Goal: Use online tool/utility: Utilize a website feature to perform a specific function

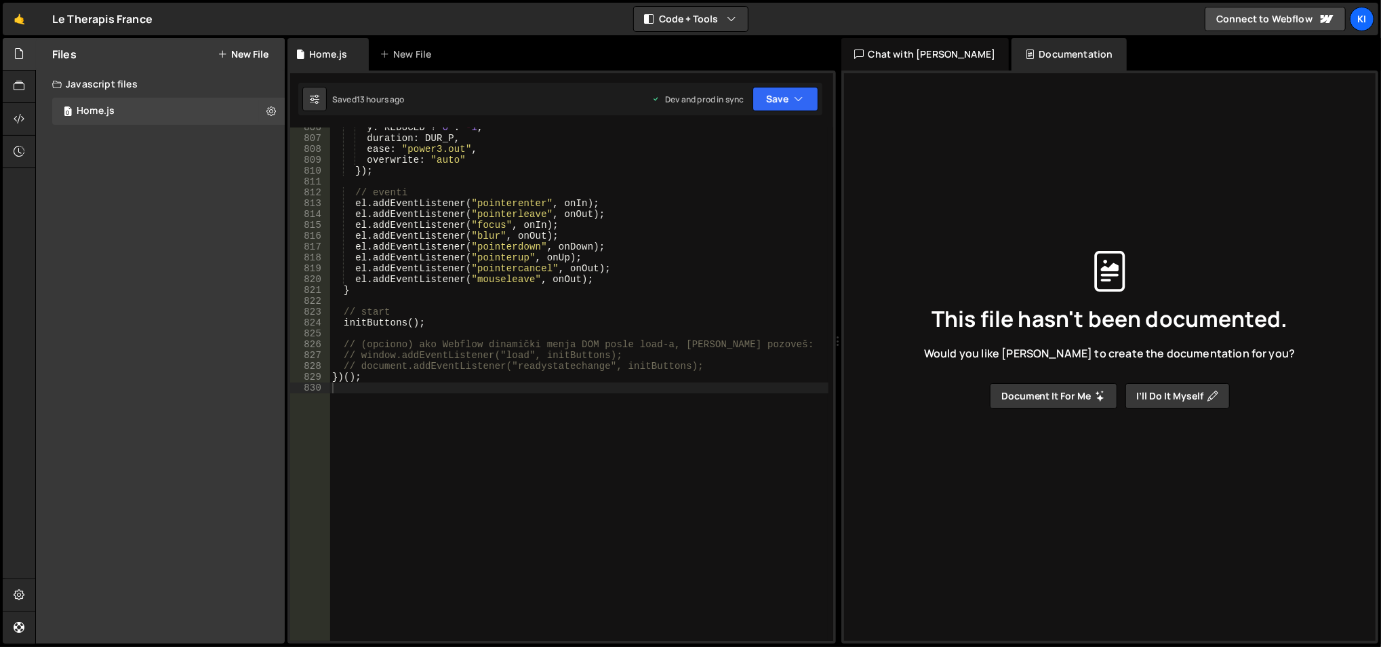
scroll to position [8789, 0]
click at [446, 304] on div "y : REDUCED ? 0 : - 1 , duration : DUR_P , ease : "power3.out" , overwrite : "a…" at bounding box center [579, 390] width 500 height 536
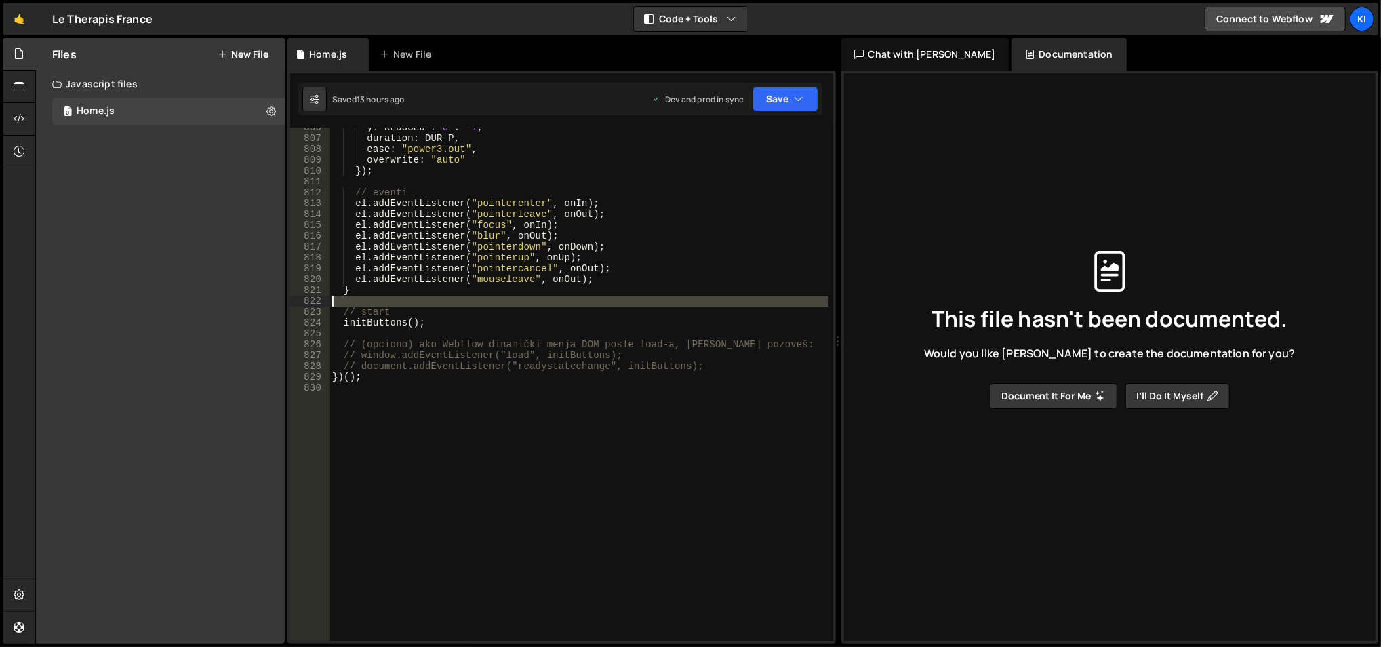
click at [446, 304] on div "y : REDUCED ? 0 : - 1 , duration : DUR_P , ease : "power3.out" , overwrite : "a…" at bounding box center [579, 390] width 500 height 536
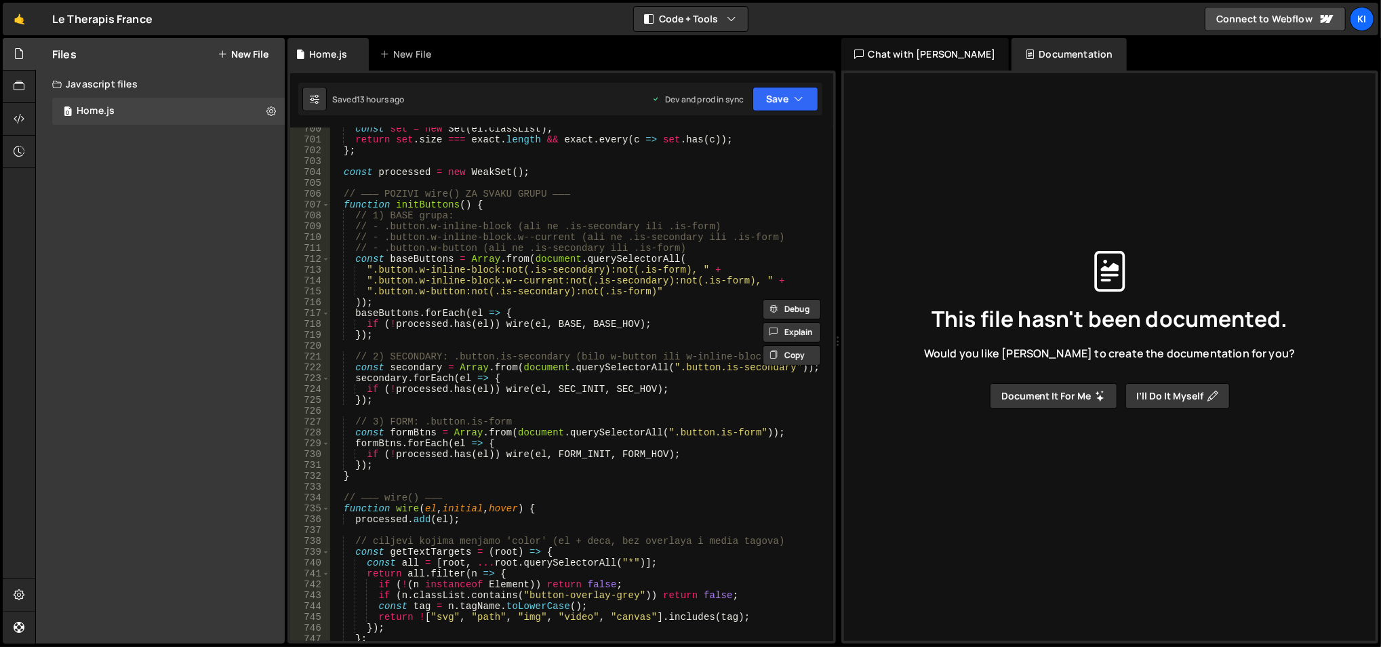
scroll to position [7569, 0]
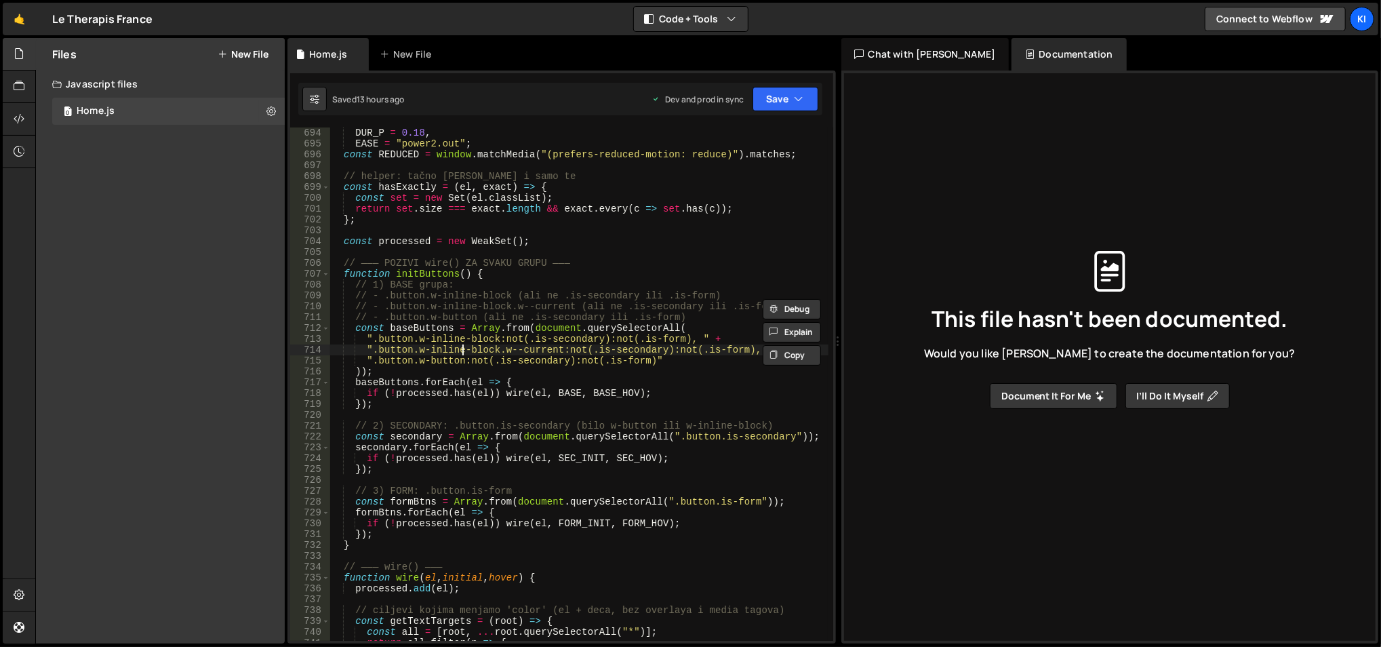
click at [462, 352] on div "const DUR = 0.28 , DUR_P = 0.18 , EASE = "power2.out" ; const REDUCED = window …" at bounding box center [579, 385] width 500 height 536
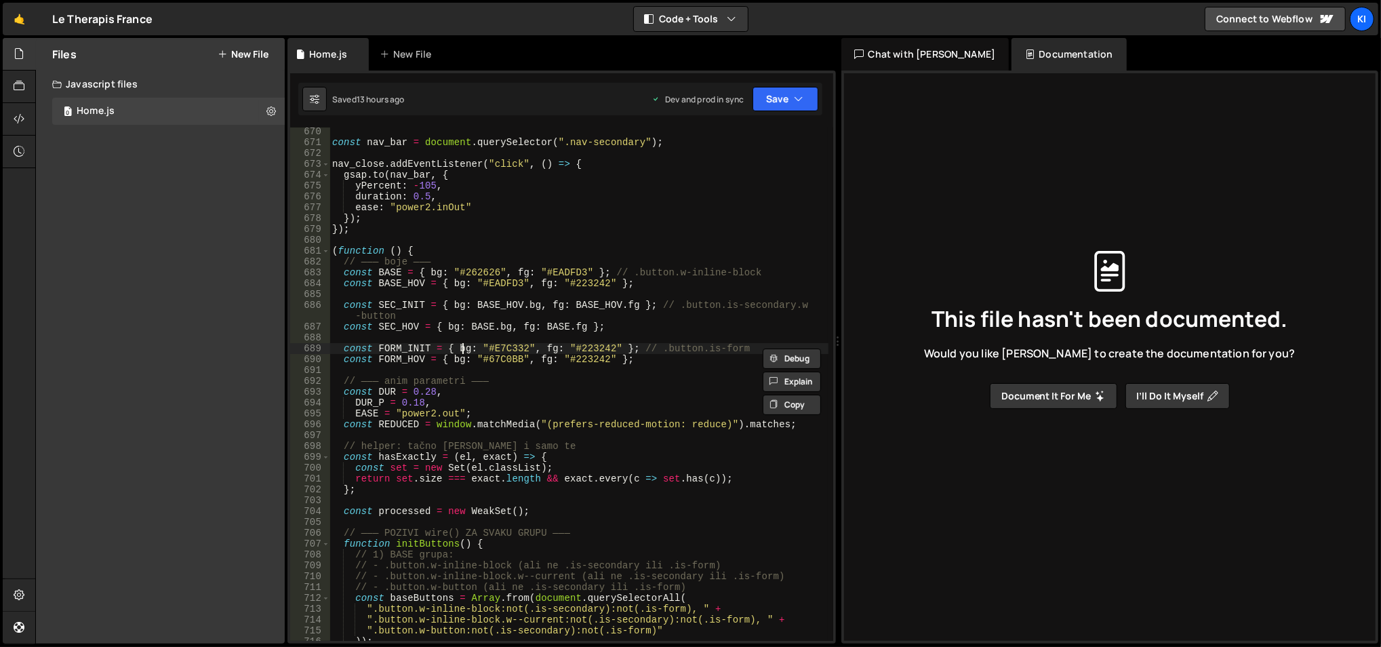
click at [462, 352] on div "const nav_bar = document . querySelector ( ".nav-secondary" ) ; nav_close . add…" at bounding box center [579, 394] width 500 height 536
click at [462, 352] on div "const nav_bar = document . querySelector ( ".nav-secondary" ) ; nav_close . add…" at bounding box center [578, 383] width 498 height 513
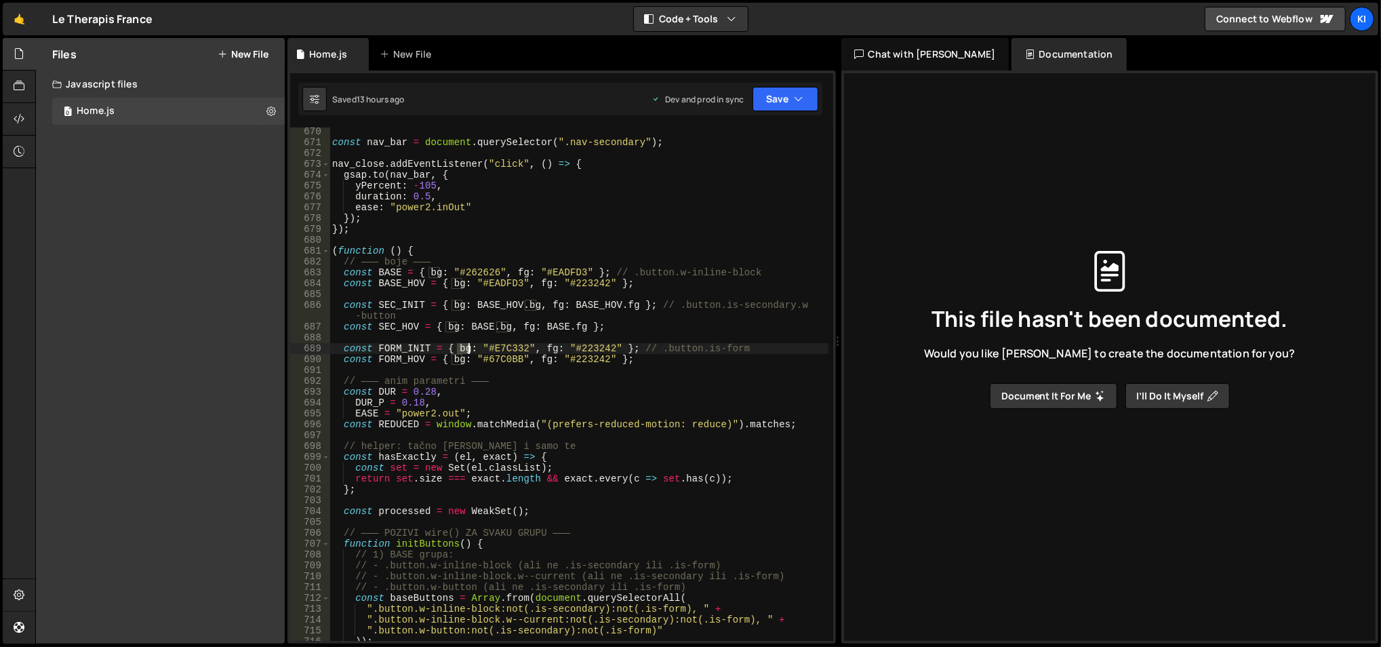
click at [462, 352] on div "const nav_bar = document . querySelector ( ".nav-secondary" ) ; nav_close . add…" at bounding box center [579, 394] width 500 height 536
click at [462, 352] on div "const nav_bar = document . querySelector ( ".nav-secondary" ) ; nav_close . add…" at bounding box center [578, 383] width 498 height 513
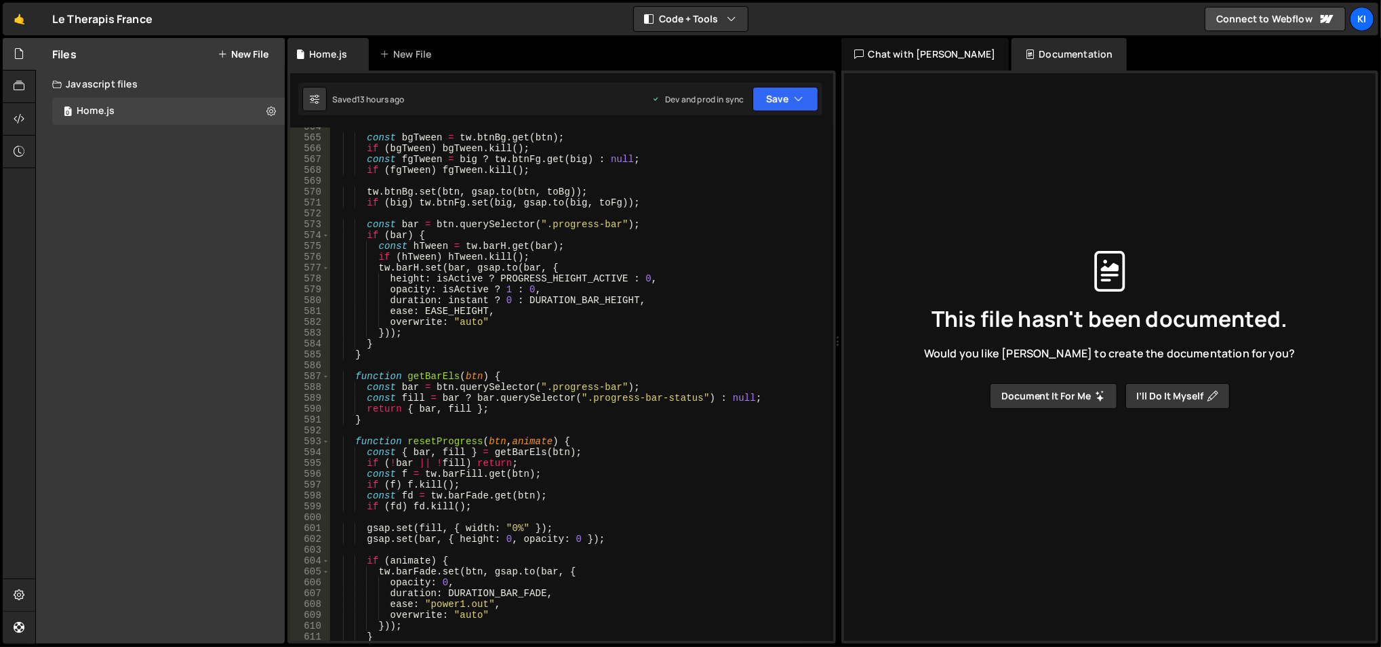
scroll to position [6131, 0]
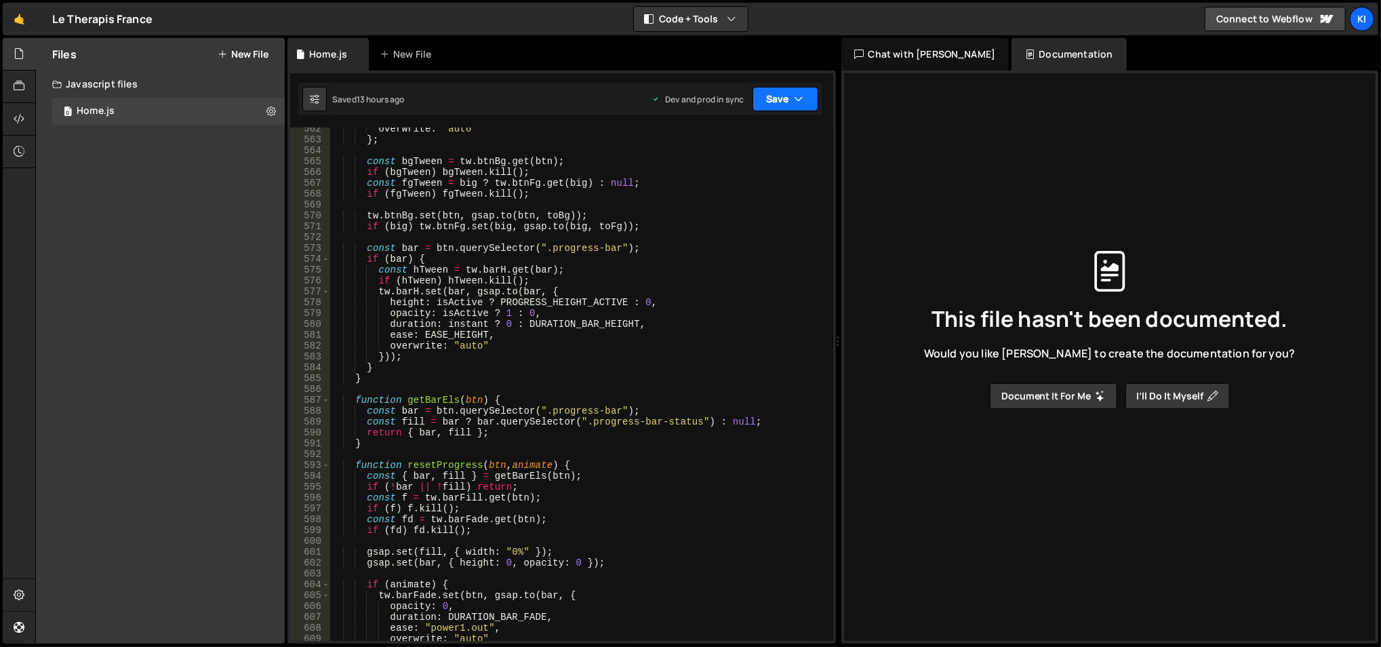
click at [784, 106] on button "Save" at bounding box center [785, 99] width 66 height 24
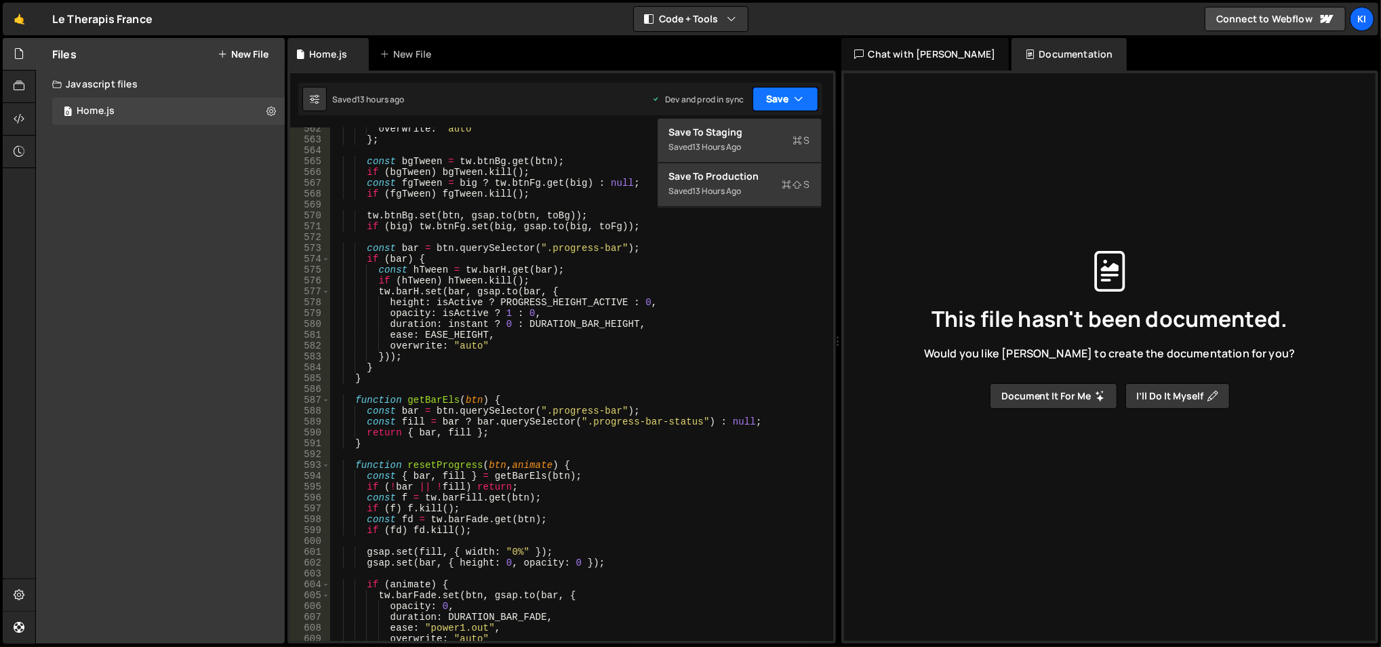
click at [784, 106] on button "Save" at bounding box center [785, 99] width 66 height 24
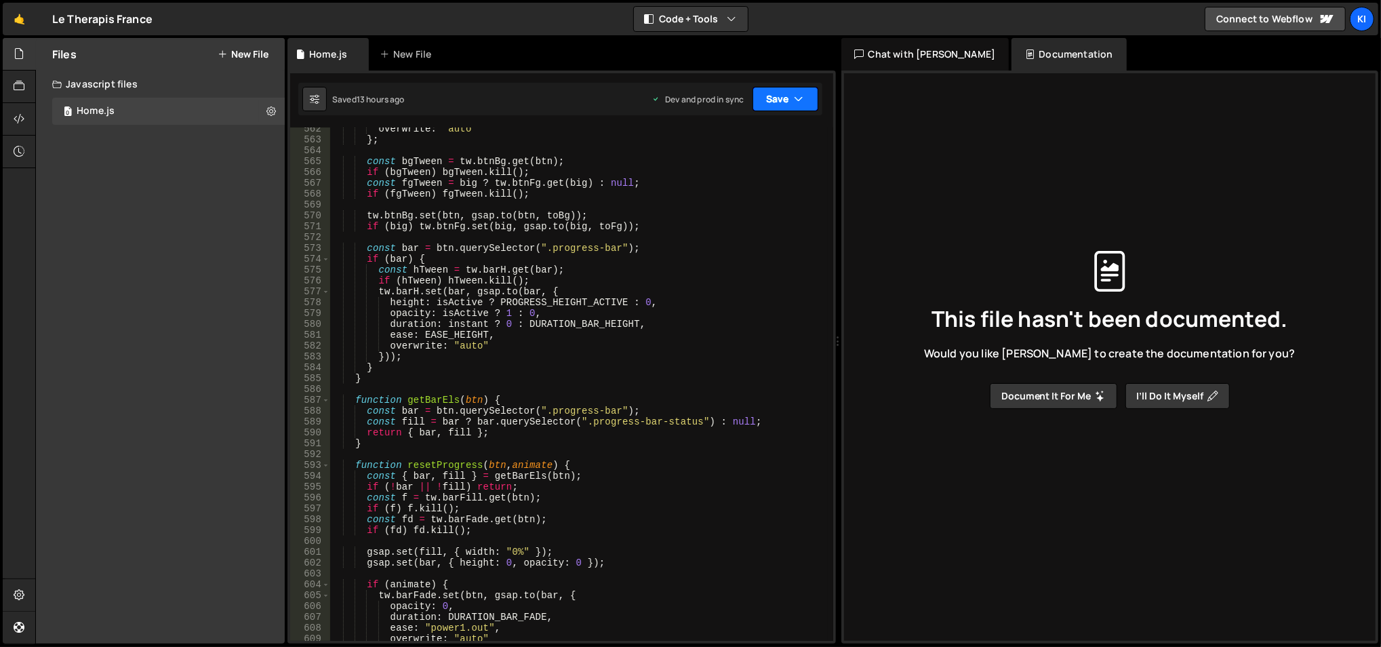
click at [784, 106] on button "Save" at bounding box center [785, 99] width 66 height 24
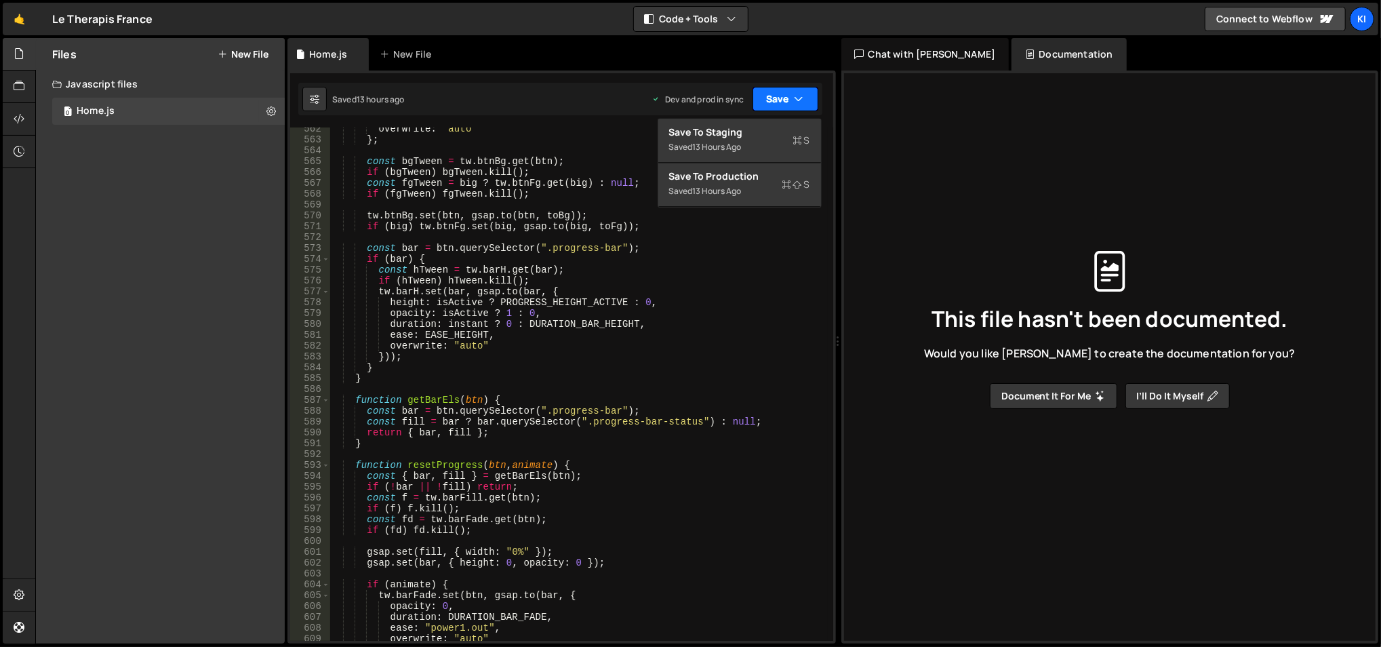
click at [784, 106] on button "Save" at bounding box center [785, 99] width 66 height 24
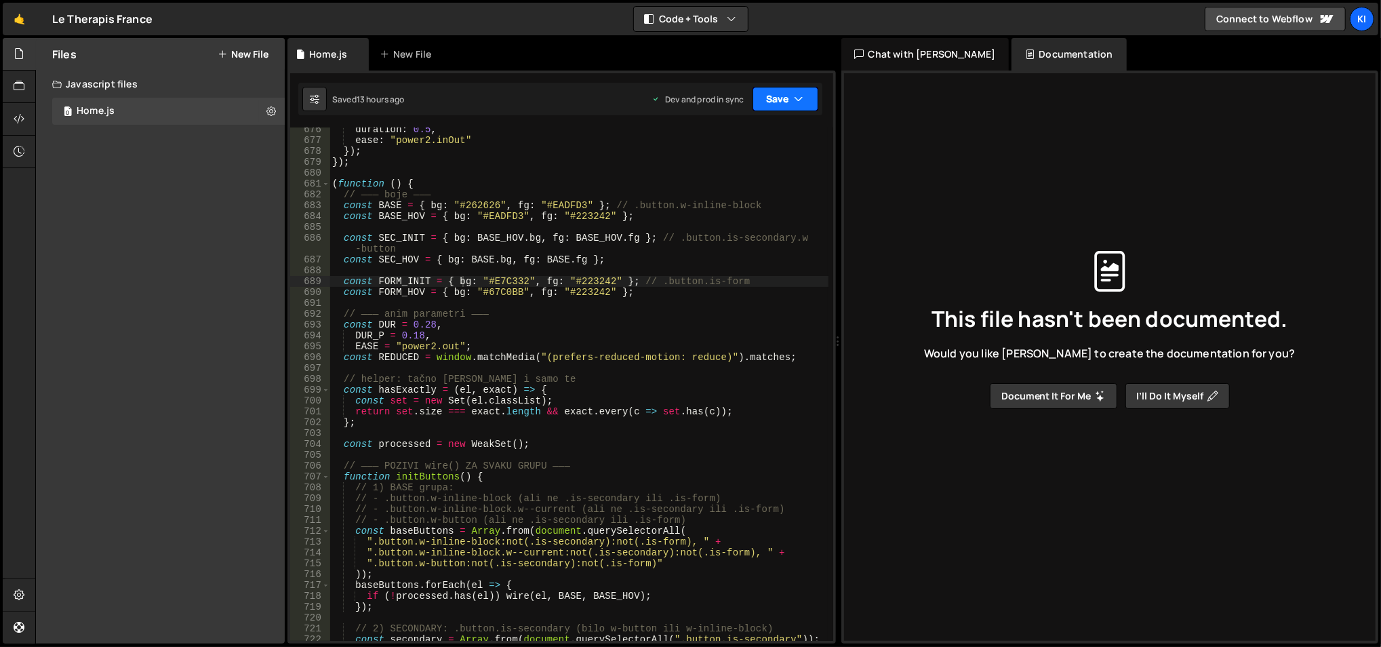
scroll to position [7480, 0]
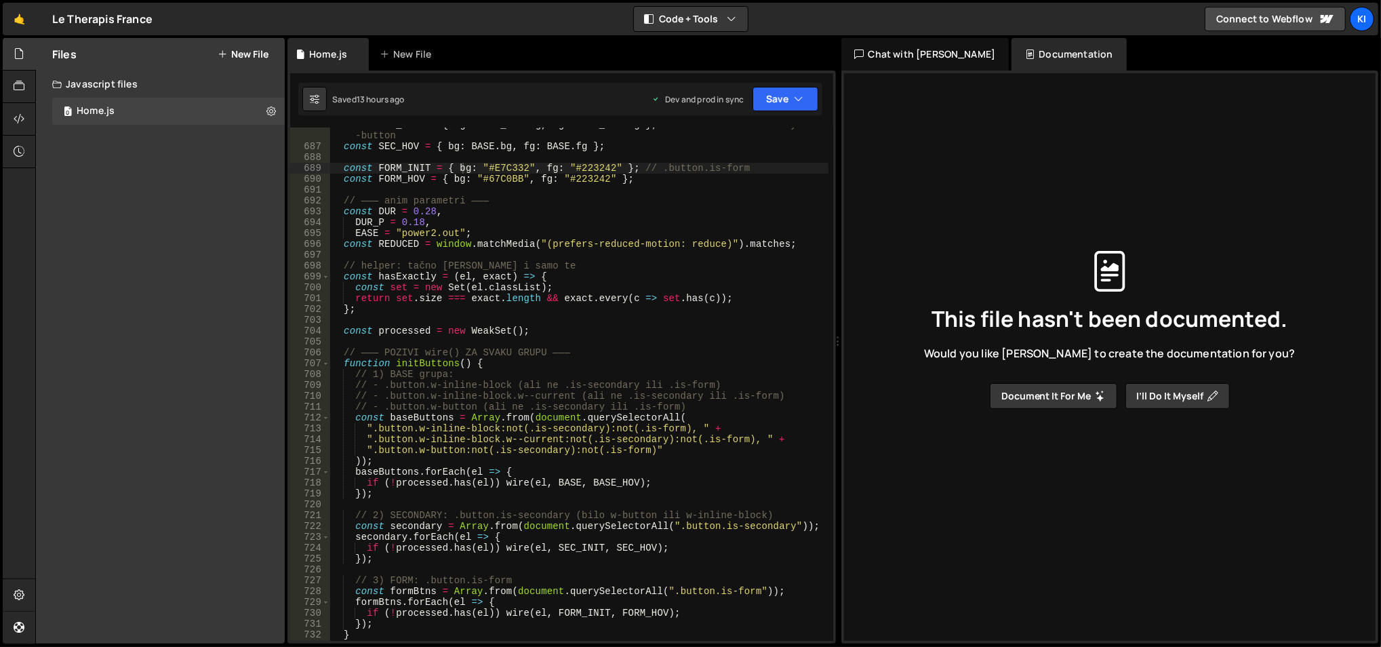
click at [565, 409] on div "const SEC_INIT = { bg : BASE_HOV . bg , fg : BASE_HOV . fg } ; // .button.is-se…" at bounding box center [579, 392] width 500 height 547
click at [561, 421] on div "const SEC_INIT = { bg : BASE_HOV . bg , fg : BASE_HOV . fg } ; // .button.is-se…" at bounding box center [579, 392] width 500 height 547
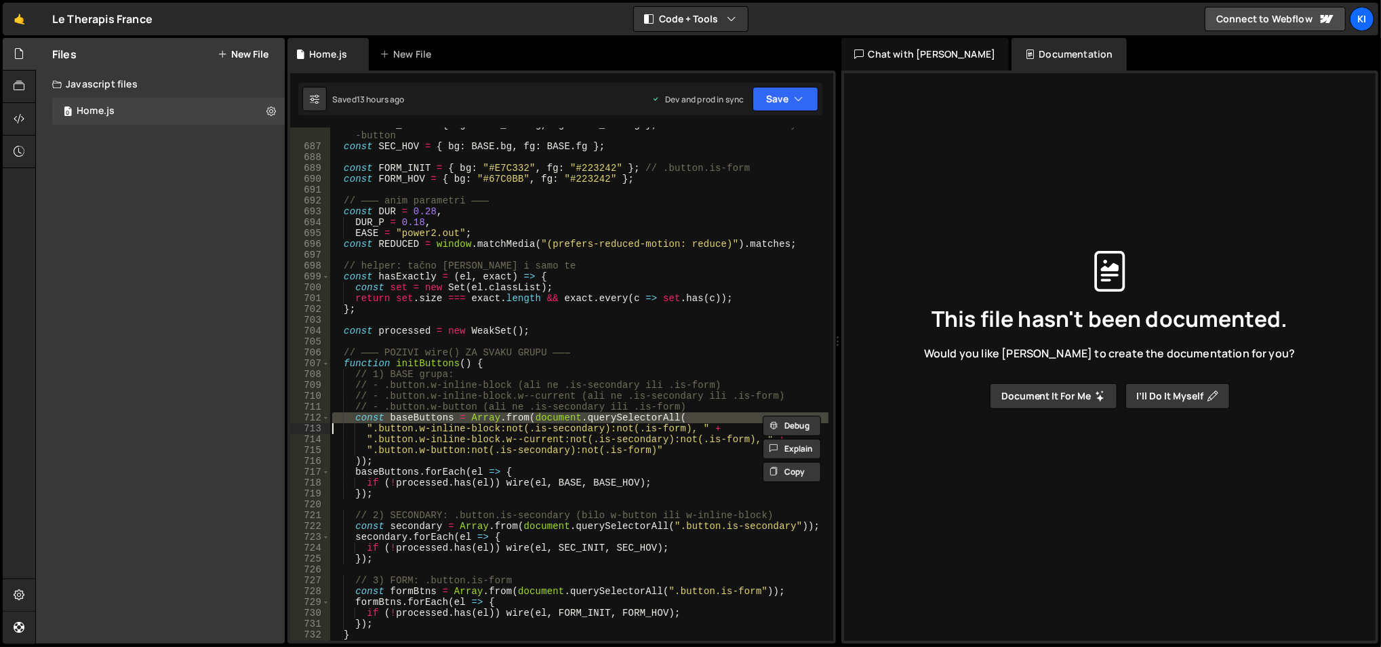
click at [560, 421] on div "const SEC_INIT = { bg : BASE_HOV . bg , fg : BASE_HOV . fg } ; // .button.is-se…" at bounding box center [579, 392] width 500 height 547
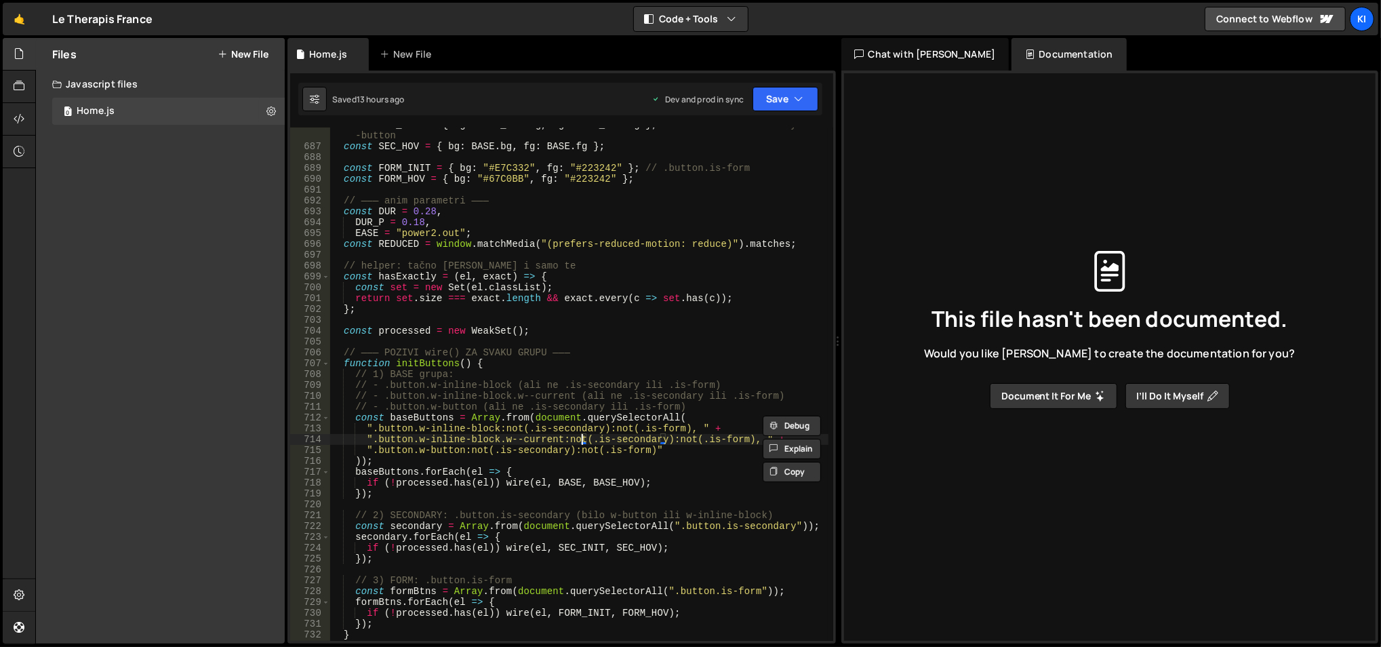
click at [584, 439] on div "const SEC_INIT = { bg : BASE_HOV . bg , fg : BASE_HOV . fg } ; // .button.is-se…" at bounding box center [579, 392] width 500 height 547
click at [561, 428] on div "const SEC_INIT = { bg : BASE_HOV . bg , fg : BASE_HOV . fg } ; // .button.is-se…" at bounding box center [579, 392] width 500 height 547
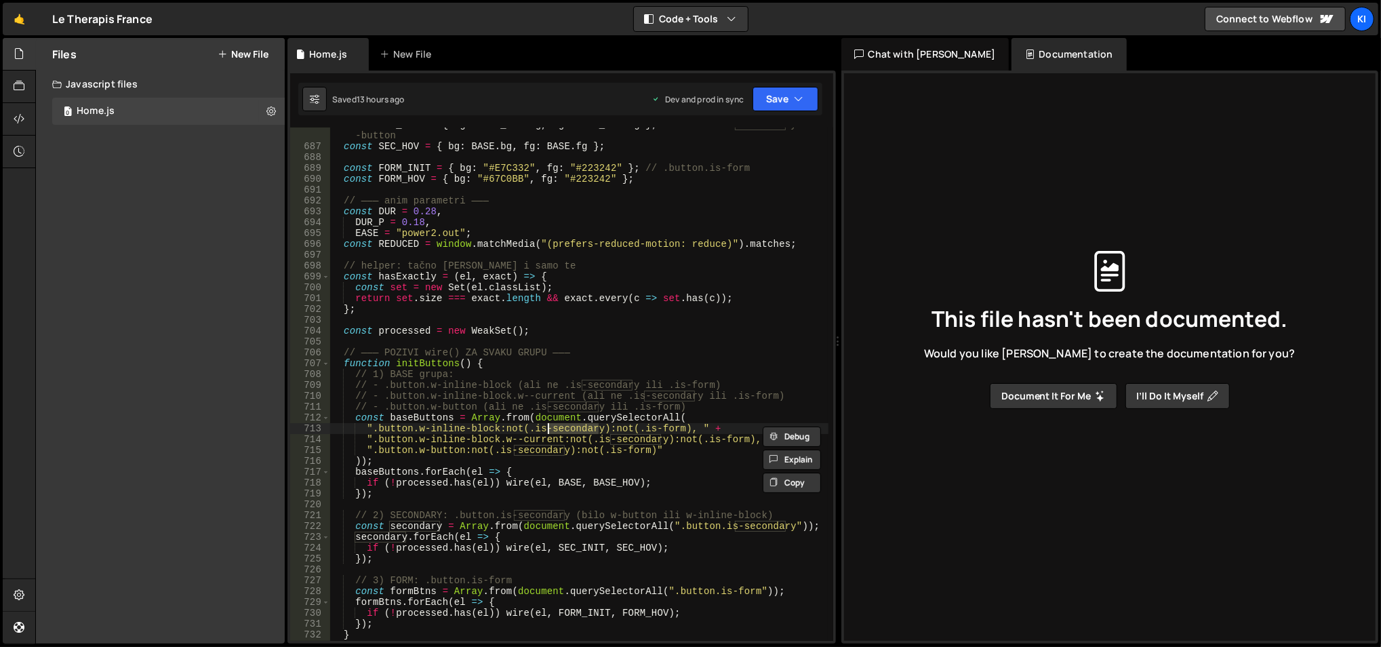
click at [561, 428] on div "const SEC_INIT = { bg : BASE_HOV . bg , fg : BASE_HOV . fg } ; // .button.is-se…" at bounding box center [579, 392] width 500 height 547
click at [589, 467] on div "const SEC_INIT = { bg : BASE_HOV . bg , fg : BASE_HOV . fg } ; // .button.is-se…" at bounding box center [579, 392] width 500 height 547
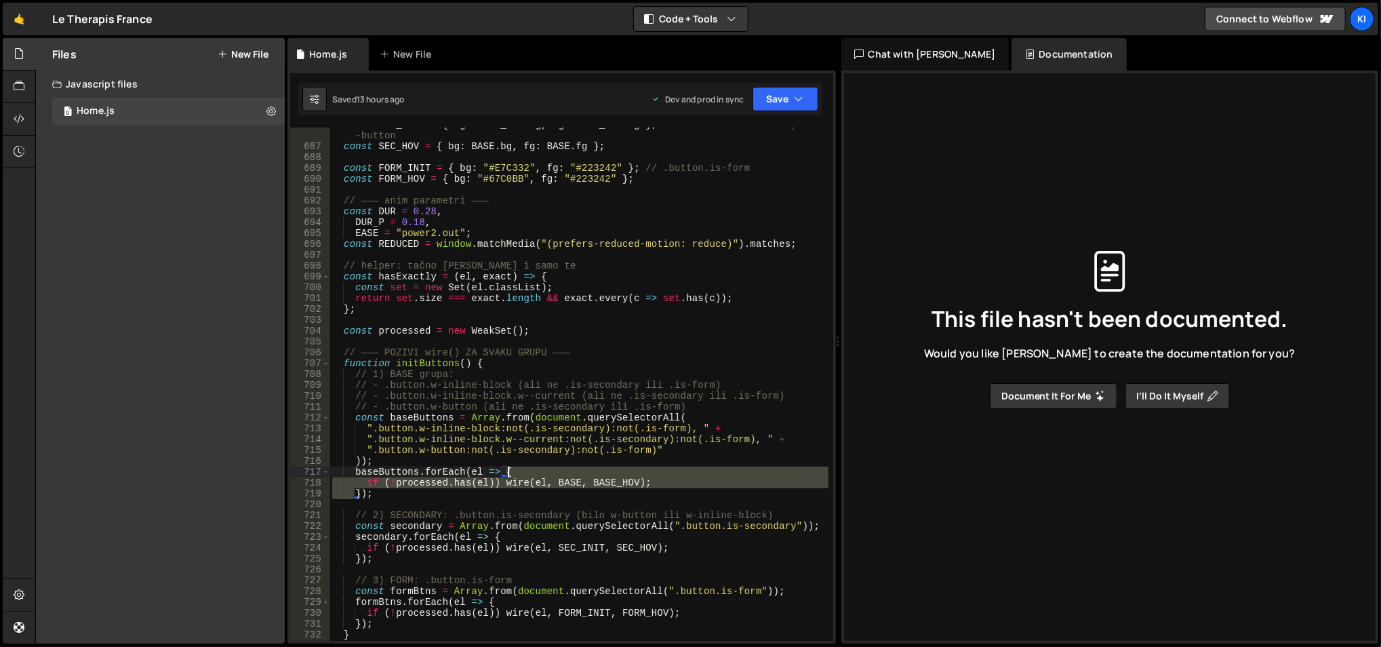
click at [589, 467] on div "const SEC_INIT = { bg : BASE_HOV . bg , fg : BASE_HOV . fg } ; // .button.is-se…" at bounding box center [579, 392] width 500 height 547
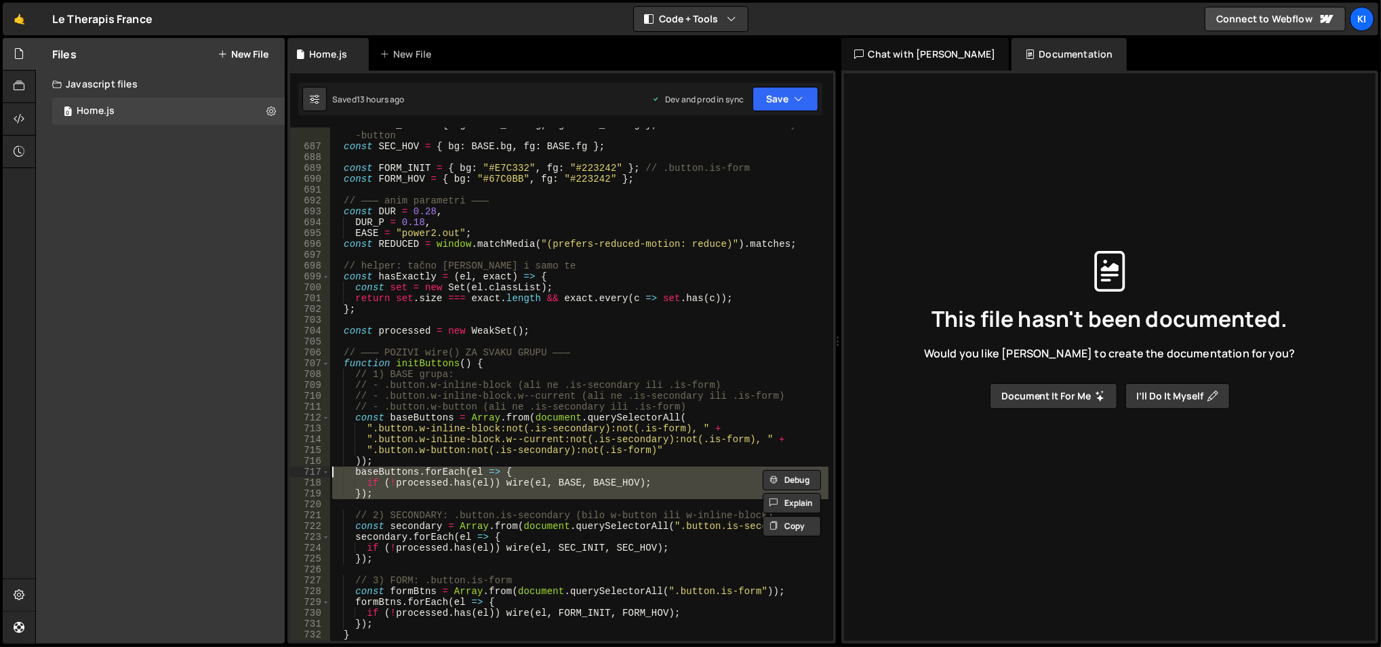
click at [587, 456] on div "const SEC_INIT = { bg : BASE_HOV . bg , fg : BASE_HOV . fg } ; // .button.is-se…" at bounding box center [579, 392] width 500 height 547
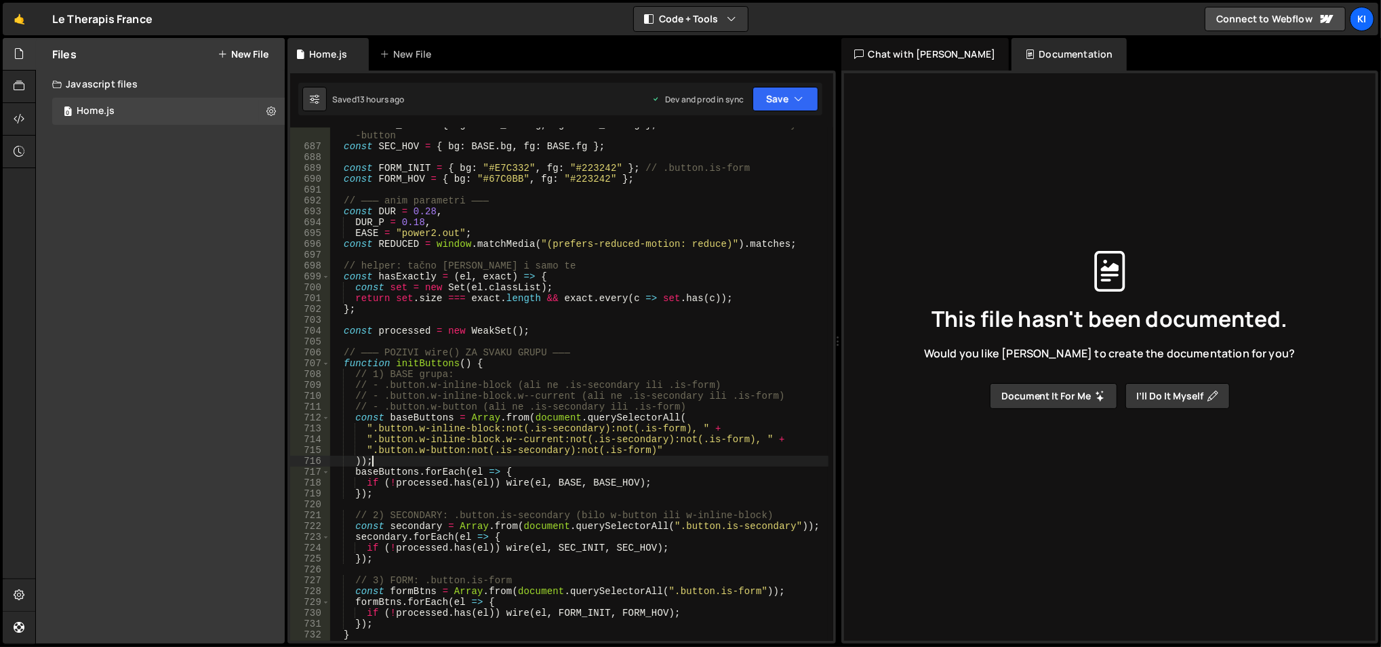
click at [587, 456] on div "const SEC_INIT = { bg : BASE_HOV . bg , fg : BASE_HOV . fg } ; // .button.is-se…" at bounding box center [579, 392] width 500 height 547
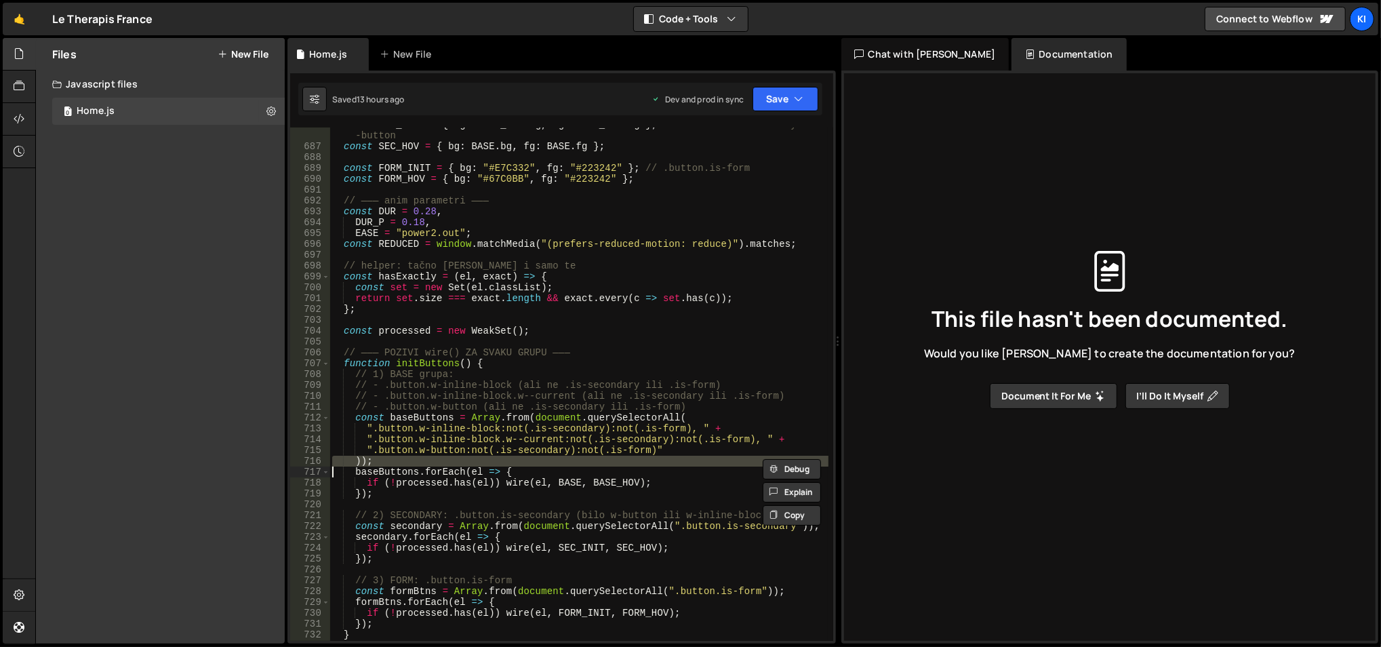
click at [587, 456] on div "const SEC_INIT = { bg : BASE_HOV . bg , fg : BASE_HOV . fg } ; // .button.is-se…" at bounding box center [579, 392] width 500 height 547
click at [586, 456] on div "const SEC_INIT = { bg : BASE_HOV . bg , fg : BASE_HOV . fg } ; // .button.is-se…" at bounding box center [579, 392] width 500 height 547
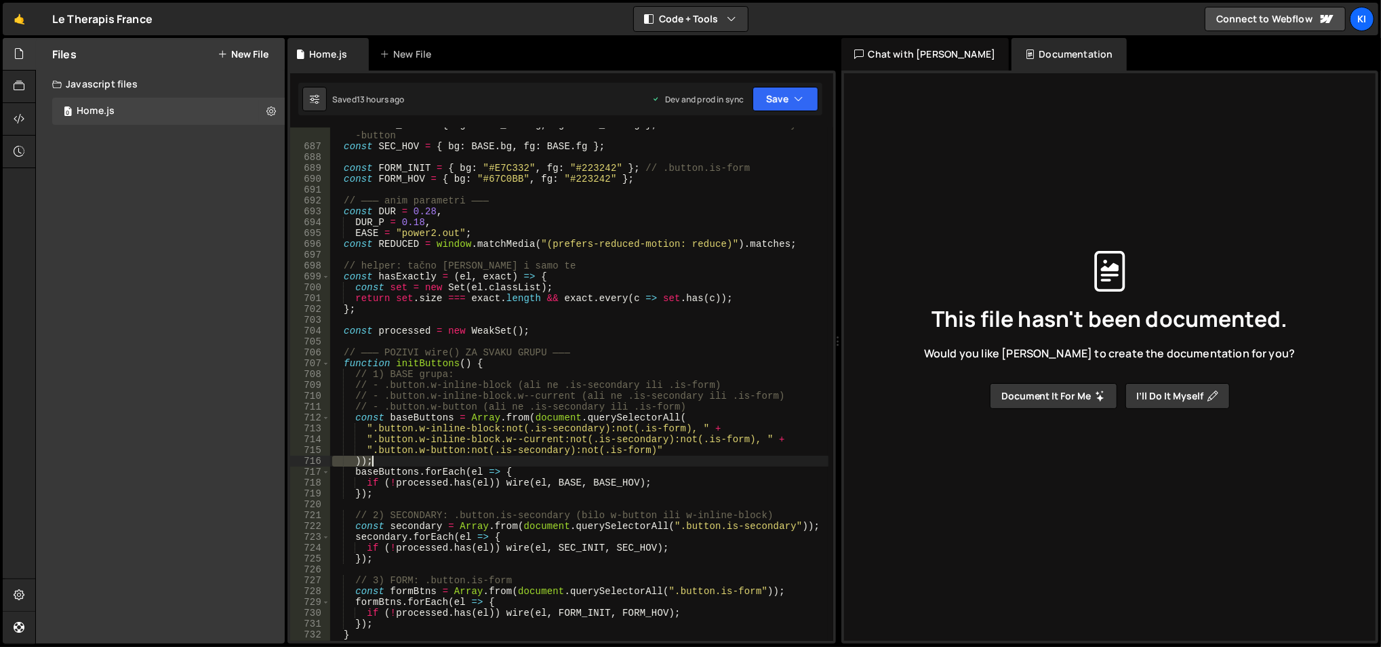
click at [586, 456] on div "const SEC_INIT = { bg : BASE_HOV . bg , fg : BASE_HOV . fg } ; // .button.is-se…" at bounding box center [579, 392] width 500 height 547
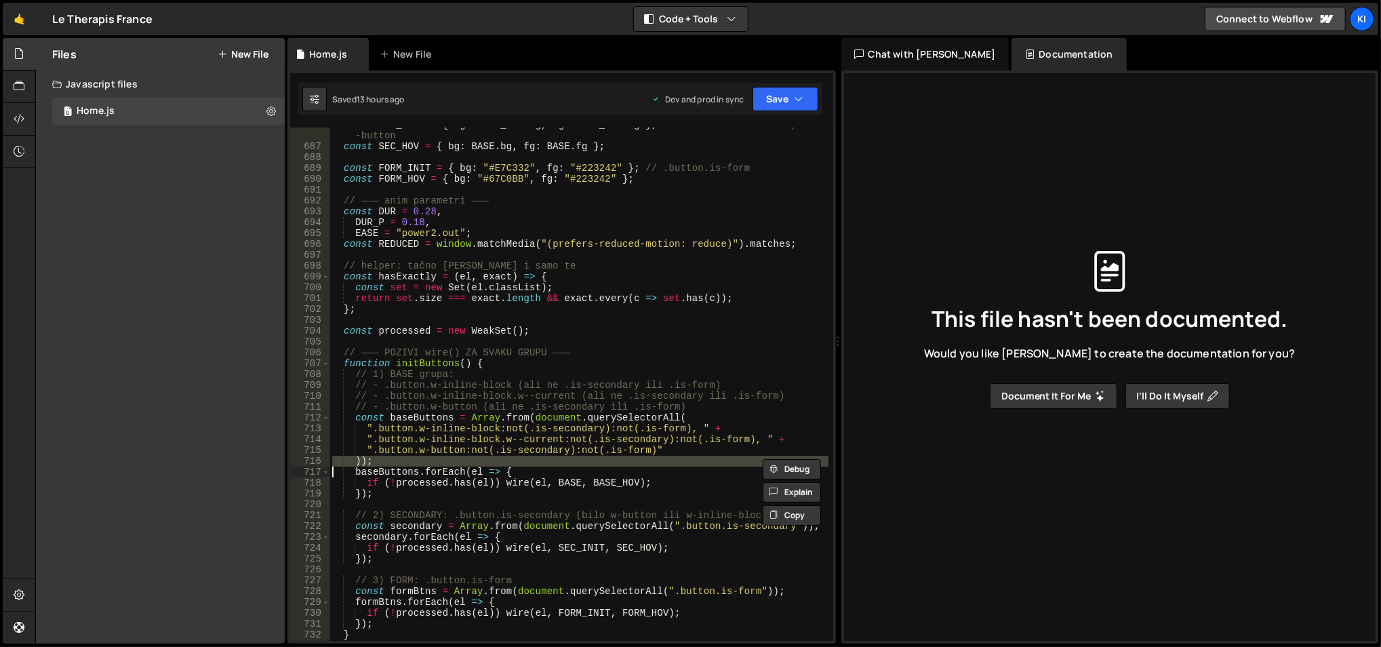
click at [586, 456] on div "const SEC_INIT = { bg : BASE_HOV . bg , fg : BASE_HOV . fg } ; // .button.is-se…" at bounding box center [578, 383] width 498 height 513
type textarea "));"
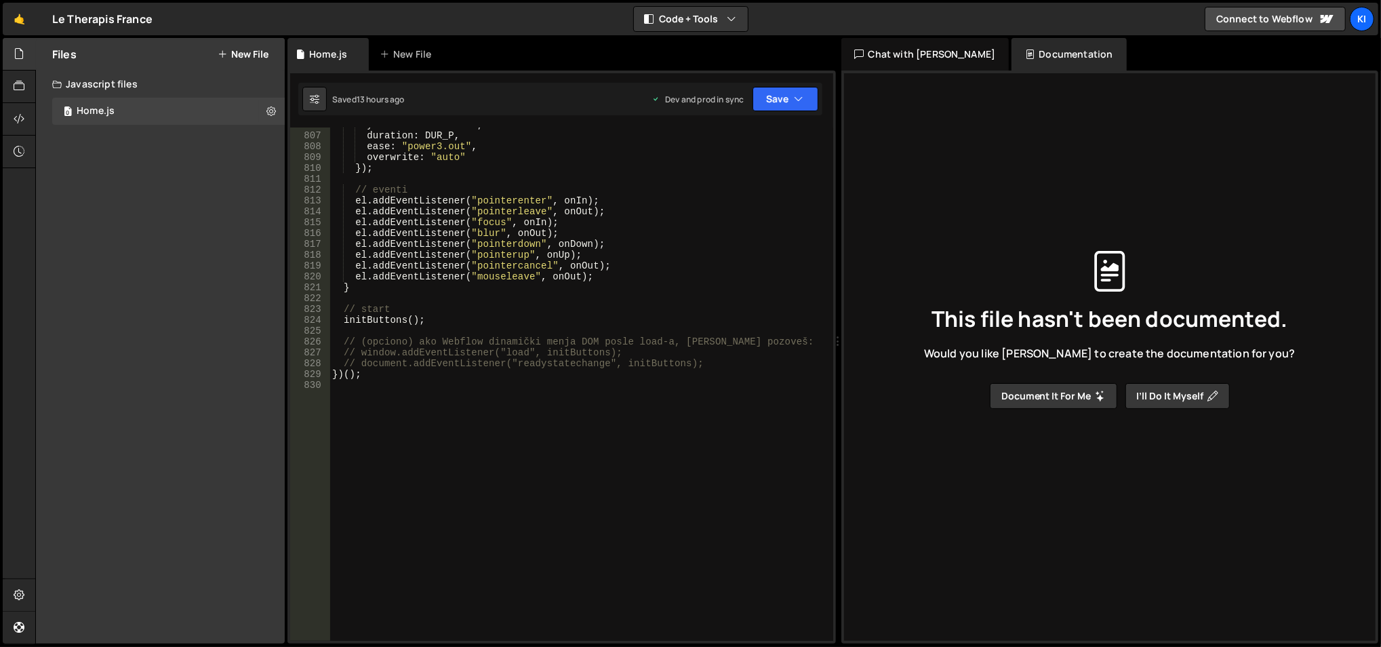
scroll to position [8791, 0]
click at [428, 506] on div "y : REDUCED ? 0 : - 1 , duration : DUR_P , ease : "power3.out" , overwrite : "a…" at bounding box center [579, 387] width 500 height 536
type textarea "function forceDownload() {"
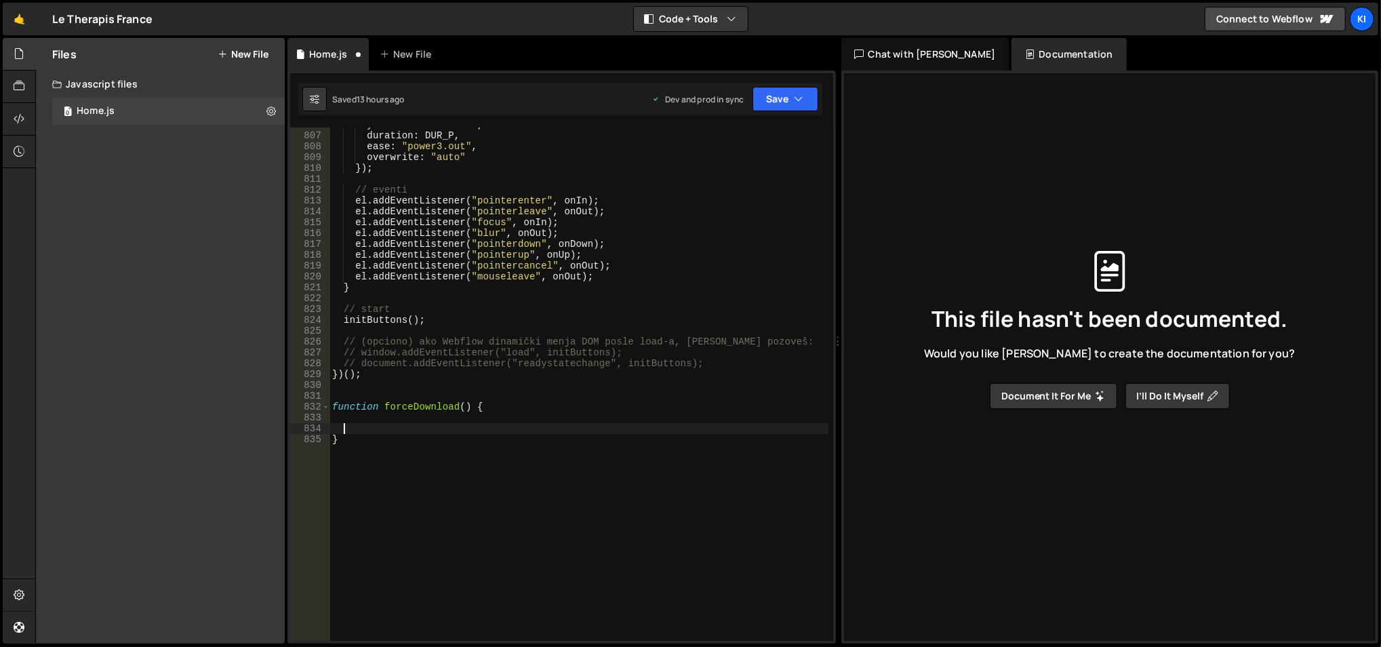
paste textarea
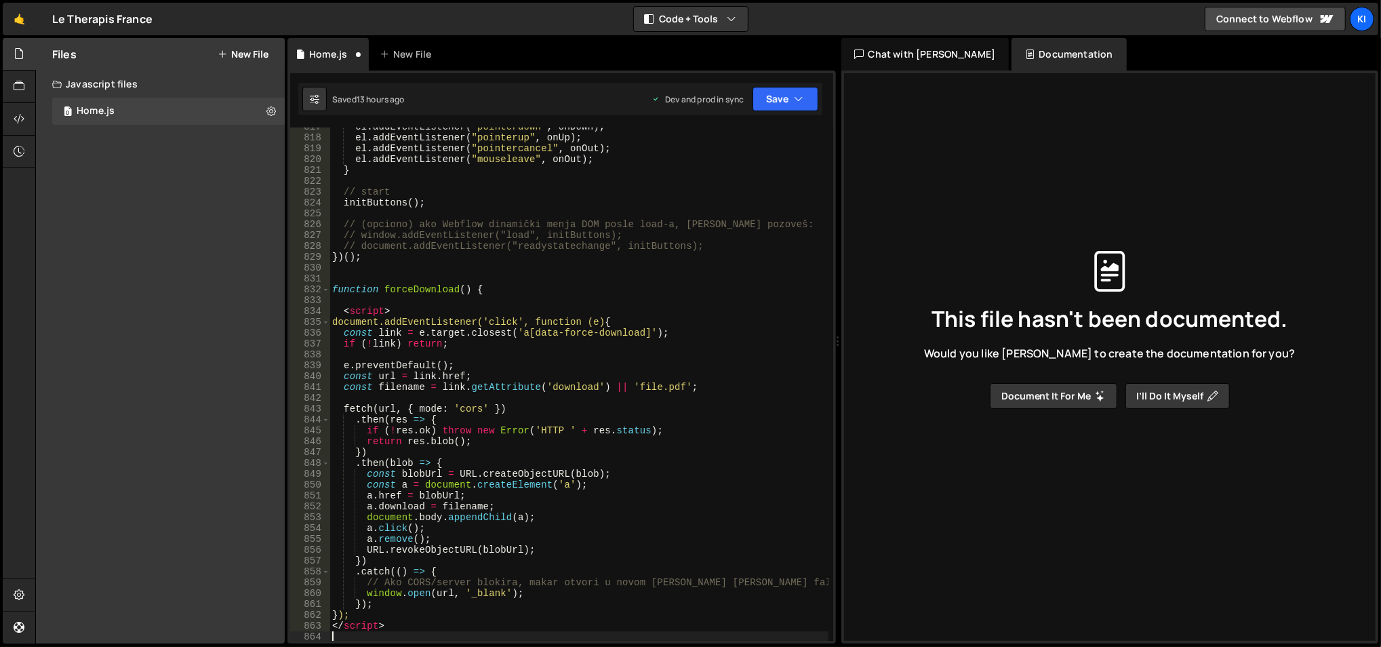
scroll to position [8909, 0]
click at [508, 445] on div "el . addEventListener ( "pointerdown" , onDown ) ; el . addEventListener ( "poi…" at bounding box center [579, 389] width 500 height 536
click at [365, 630] on div "el . addEventListener ( "pointerdown" , onDown ) ; el . addEventListener ( "poi…" at bounding box center [579, 389] width 500 height 536
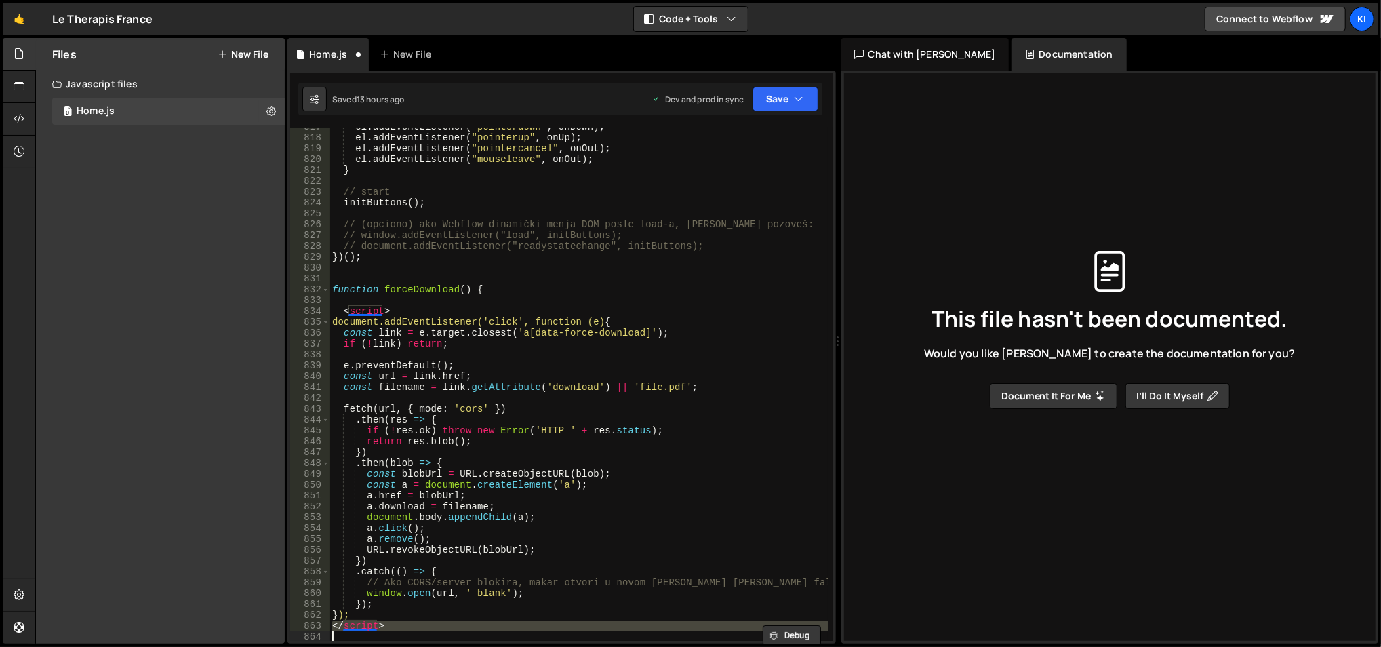
type textarea "</script>"
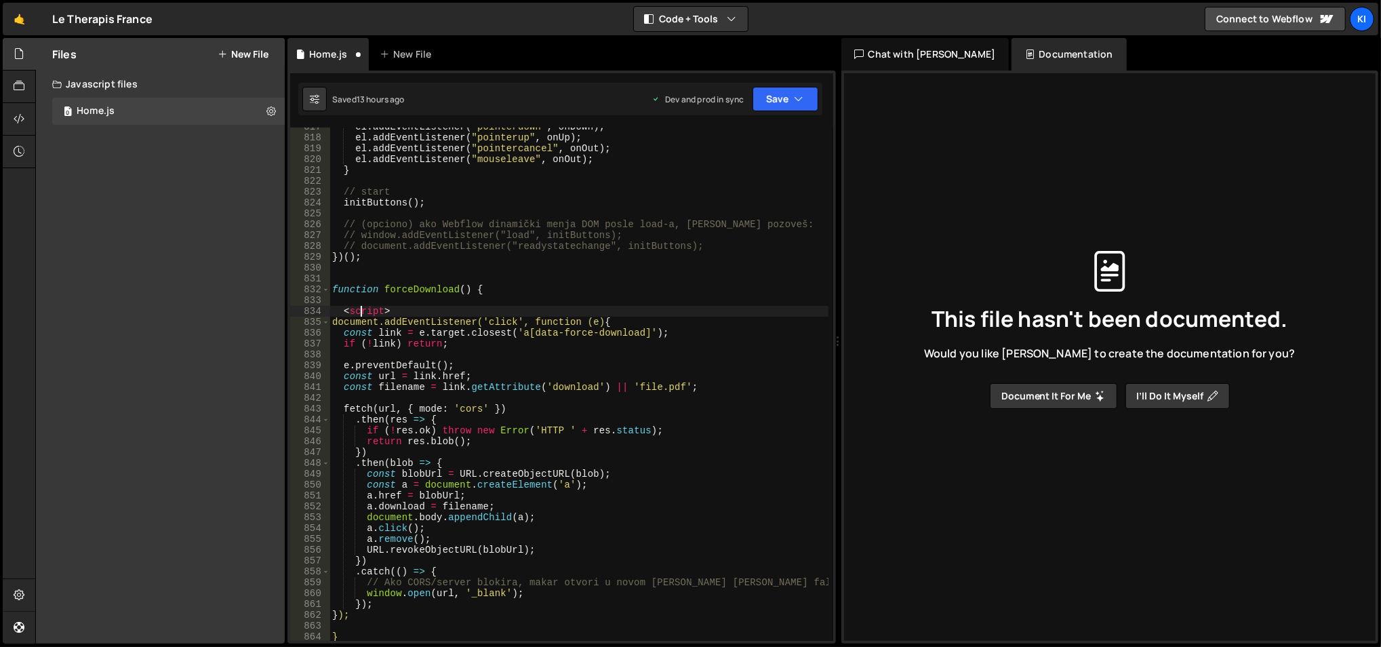
click at [363, 310] on div "el . addEventListener ( "pointerdown" , onDown ) ; el . addEventListener ( "poi…" at bounding box center [579, 389] width 500 height 536
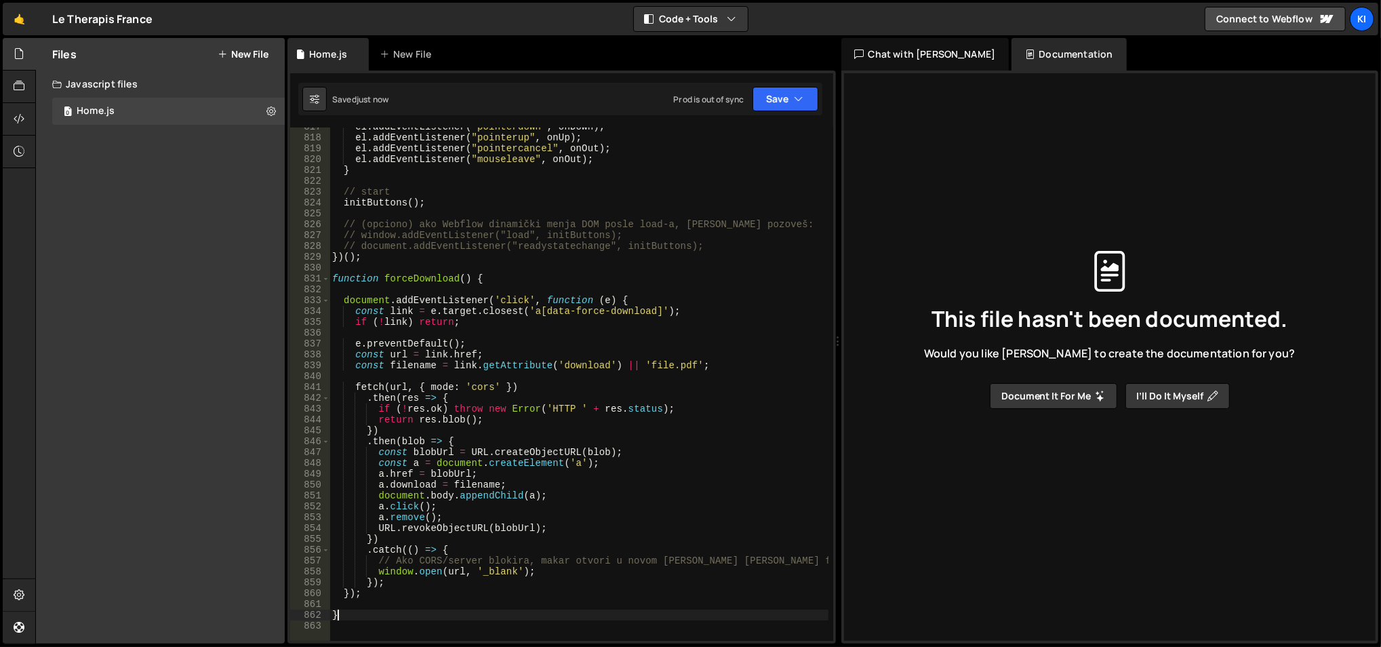
click at [378, 615] on div "el . addEventListener ( "pointerdown" , onDown ) ; el . addEventListener ( "poi…" at bounding box center [579, 389] width 500 height 536
type textarea "}"
drag, startPoint x: 540, startPoint y: 311, endPoint x: 647, endPoint y: 308, distance: 107.8
click at [647, 308] on div "el . addEventListener ( "pointerdown" , onDown ) ; el . addEventListener ( "poi…" at bounding box center [579, 389] width 500 height 536
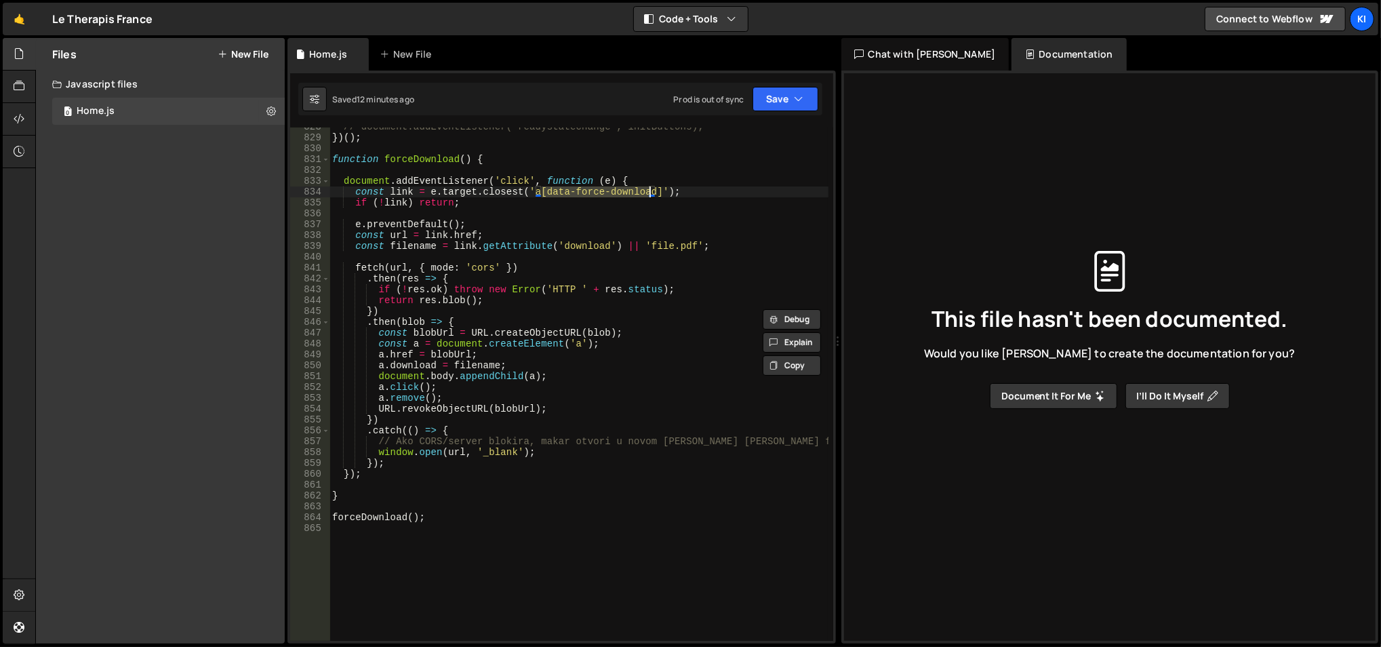
scroll to position [8947, 0]
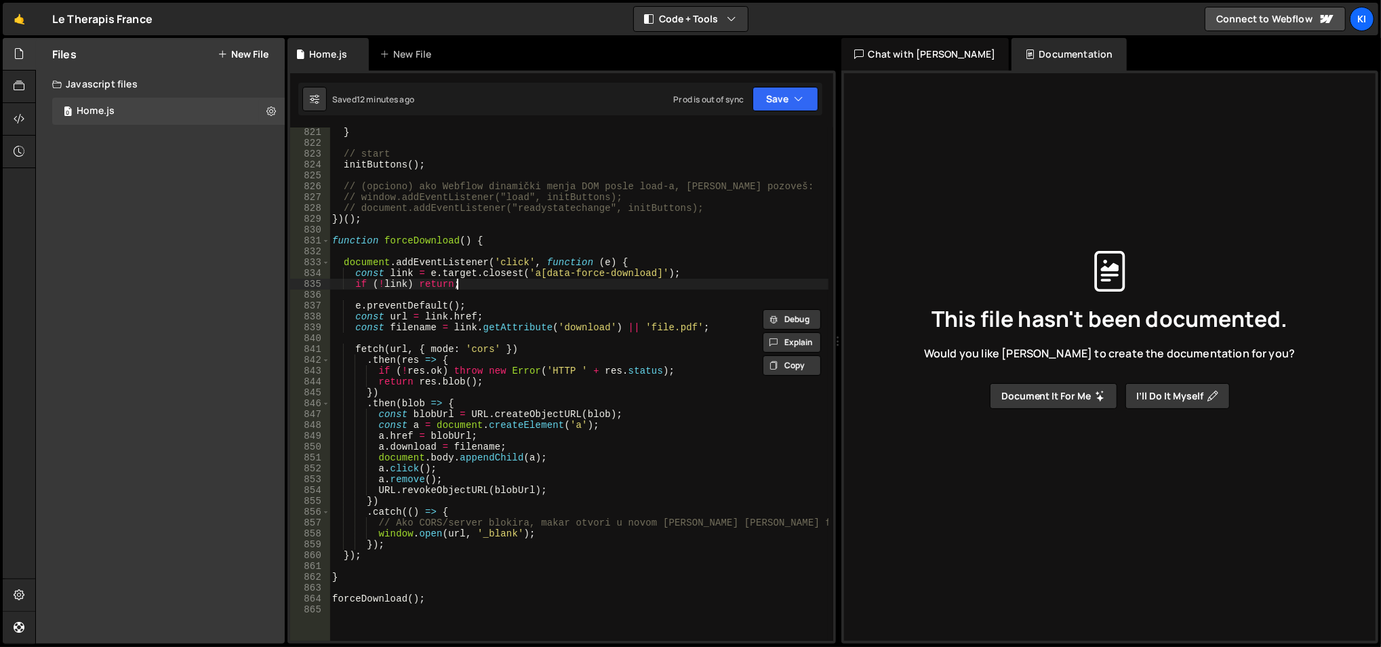
click at [550, 283] on div "} // start initButtons ( ) ; // (opciono) ako Webflow dinamički menja DOM posle…" at bounding box center [579, 395] width 500 height 536
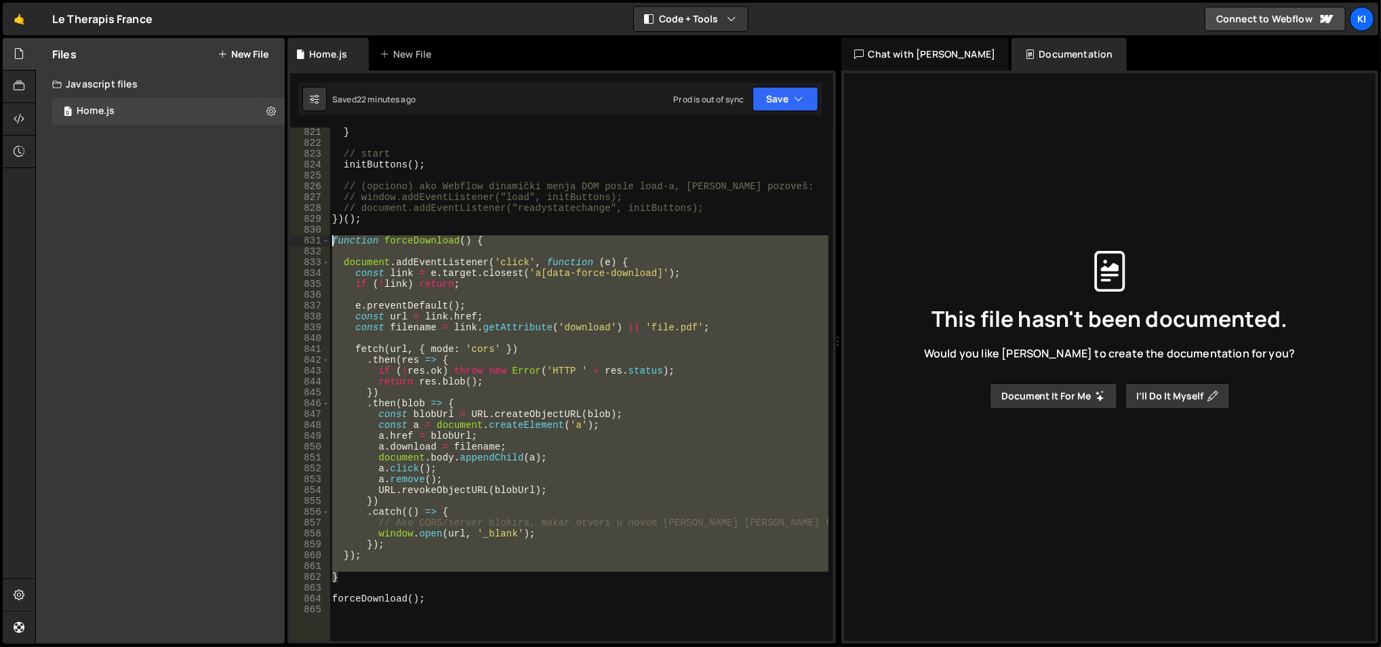
drag, startPoint x: 365, startPoint y: 581, endPoint x: 331, endPoint y: 243, distance: 339.2
click at [331, 243] on div "} // start initButtons ( ) ; // (opciono) ako Webflow dinamički menja DOM posle…" at bounding box center [579, 395] width 500 height 536
type textarea "function forceDownload() {"
paste textarea
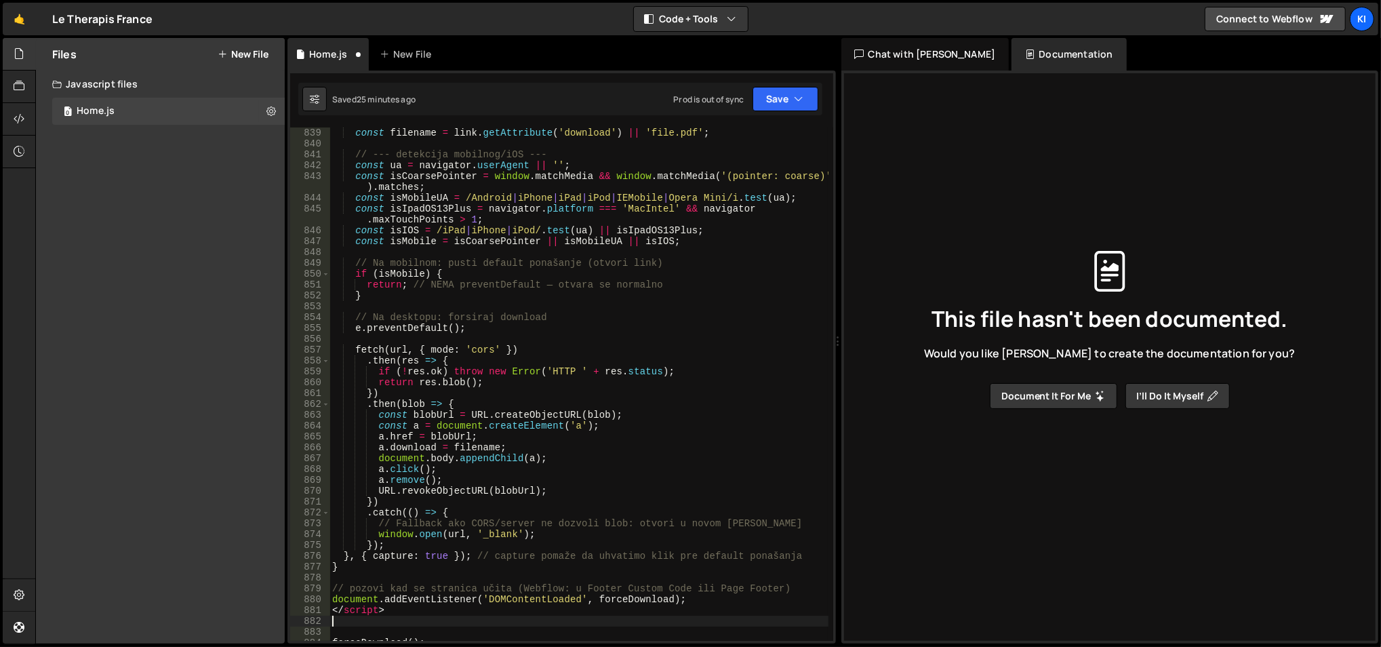
scroll to position [9160, 0]
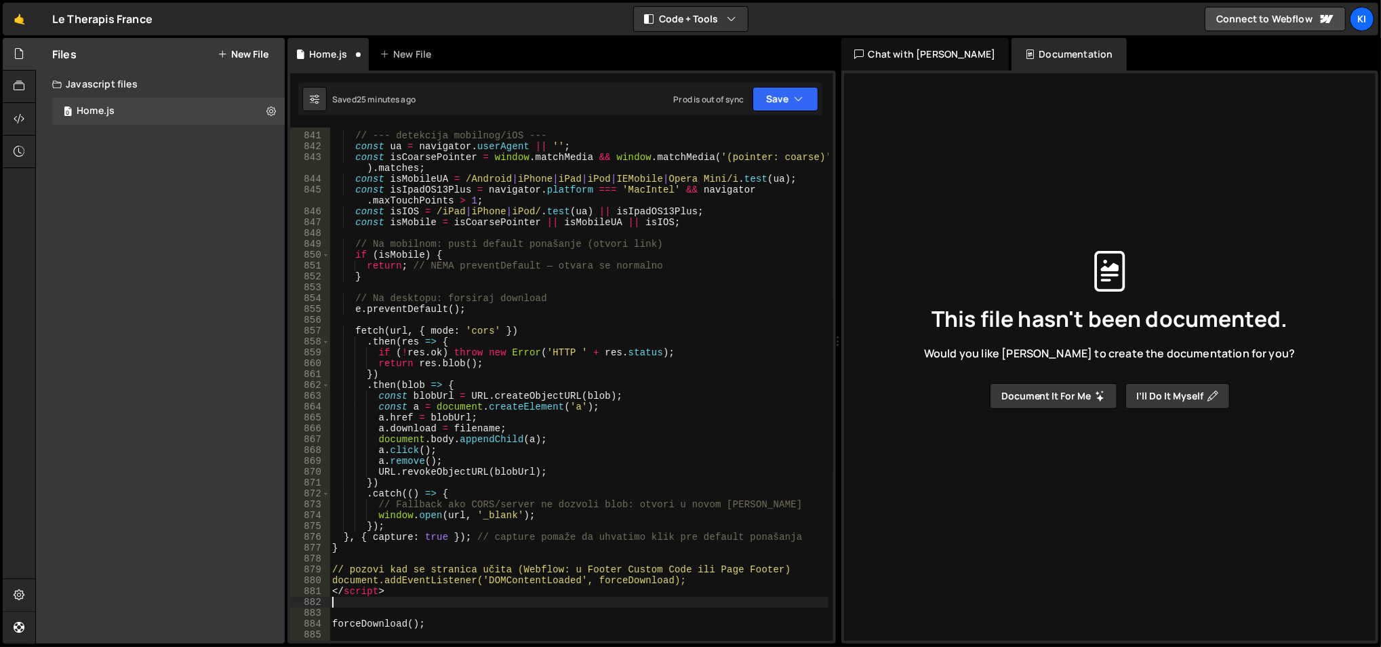
click at [369, 590] on div "// --- detekcija mobilnog/iOS --- const ua = navigator . userAgent || '' ; cons…" at bounding box center [579, 387] width 500 height 536
type textarea "</script>"
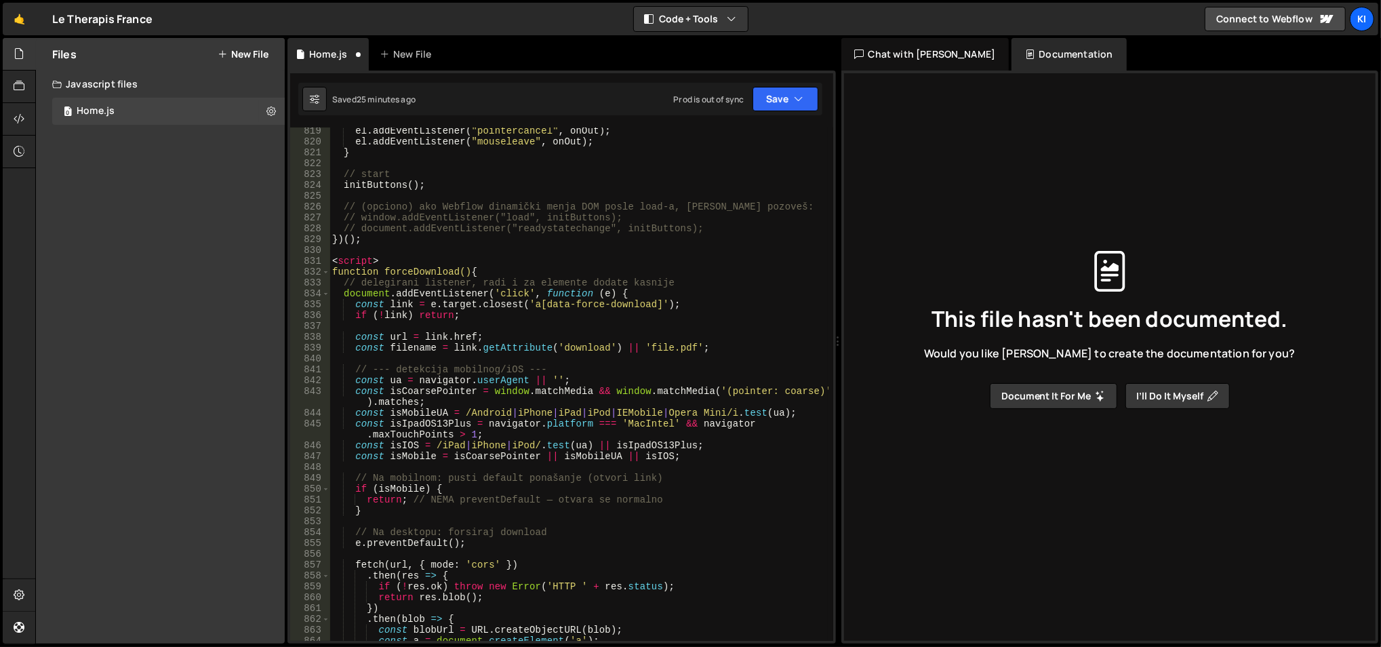
scroll to position [8926, 0]
click at [360, 257] on div "el . addEventListener ( "pointercancel" , onOut ) ; el . addEventListener ( "mo…" at bounding box center [579, 394] width 500 height 536
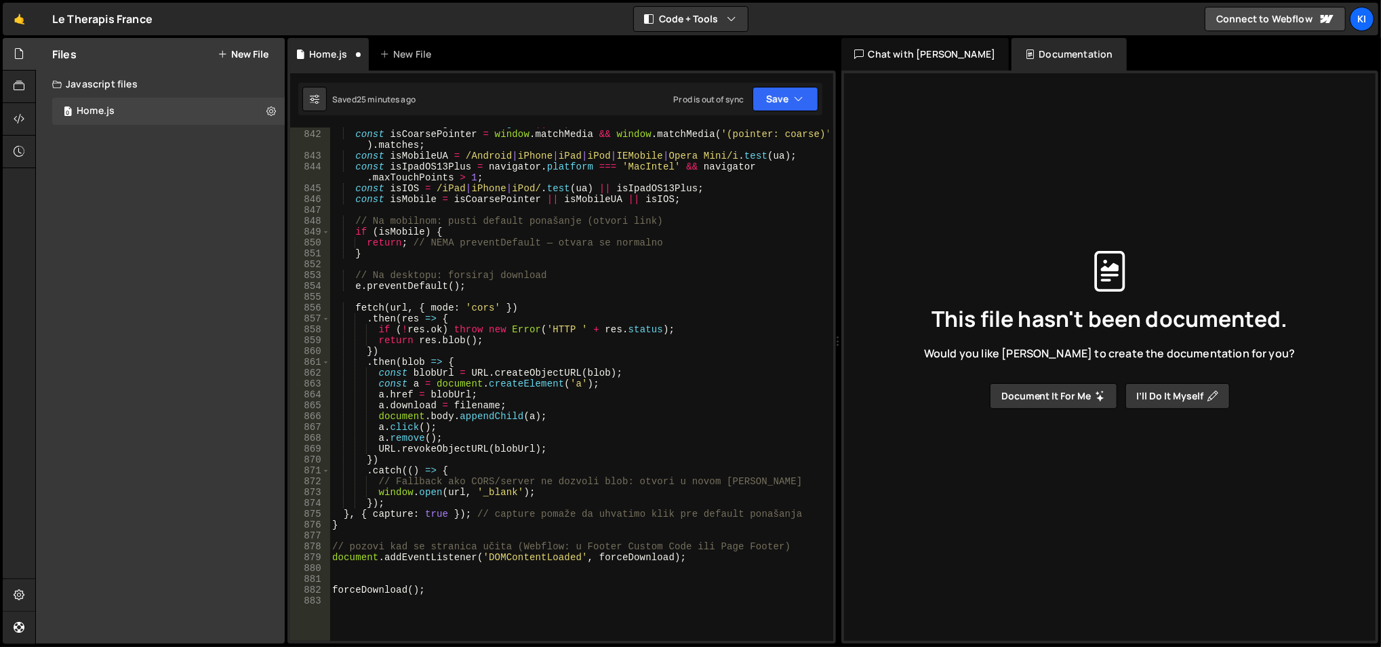
scroll to position [9207, 0]
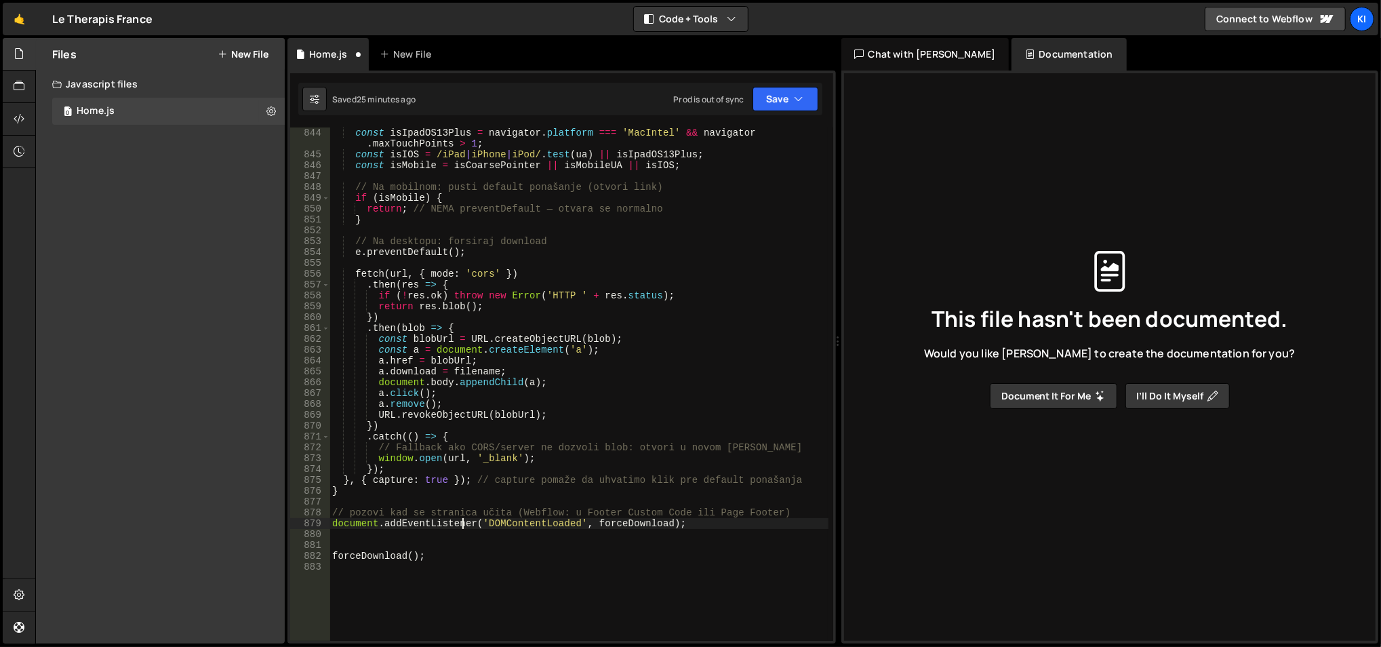
click at [464, 519] on div "const isIpadOS13Plus = navigator . platform === 'MacIntel' && navigator . maxTo…" at bounding box center [579, 400] width 500 height 547
type textarea "document.addEventListener('DOMContentLoaded', forceDownload);"
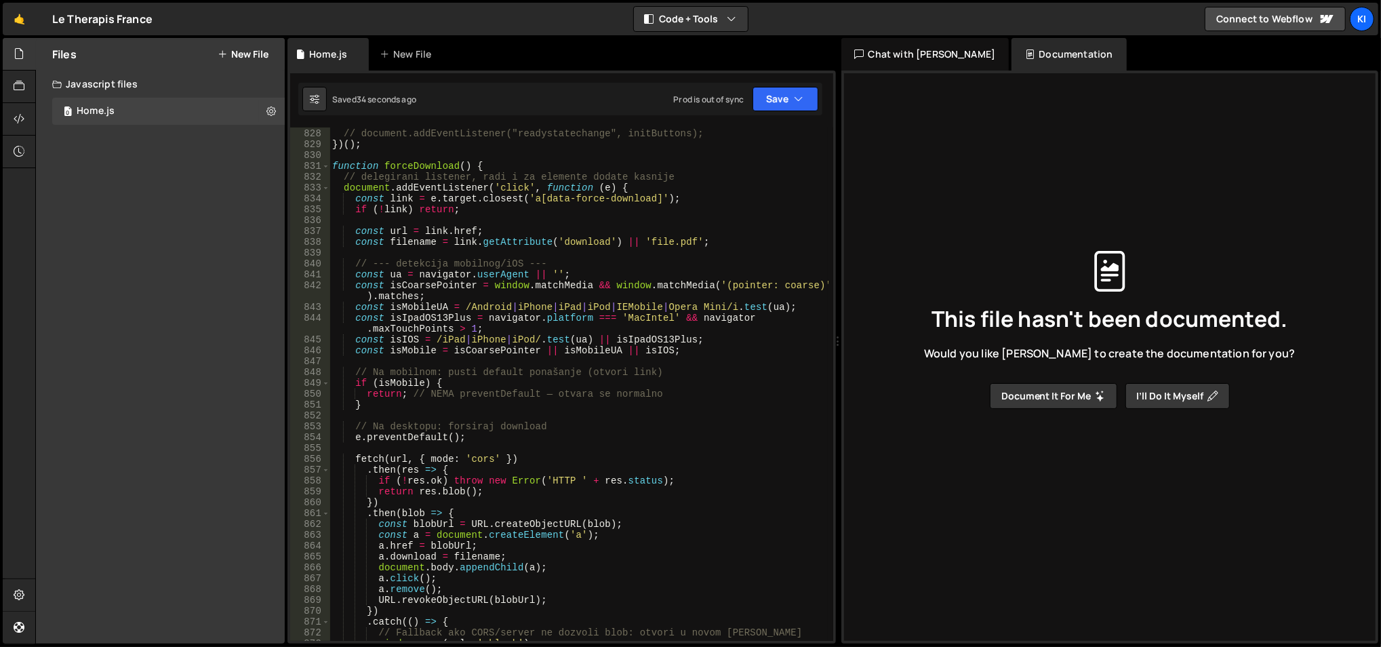
scroll to position [9021, 0]
drag, startPoint x: 502, startPoint y: 374, endPoint x: 502, endPoint y: 363, distance: 10.9
click at [502, 363] on div "// window.addEventListener("load", initButtons); // document.addEventListener("…" at bounding box center [579, 385] width 500 height 536
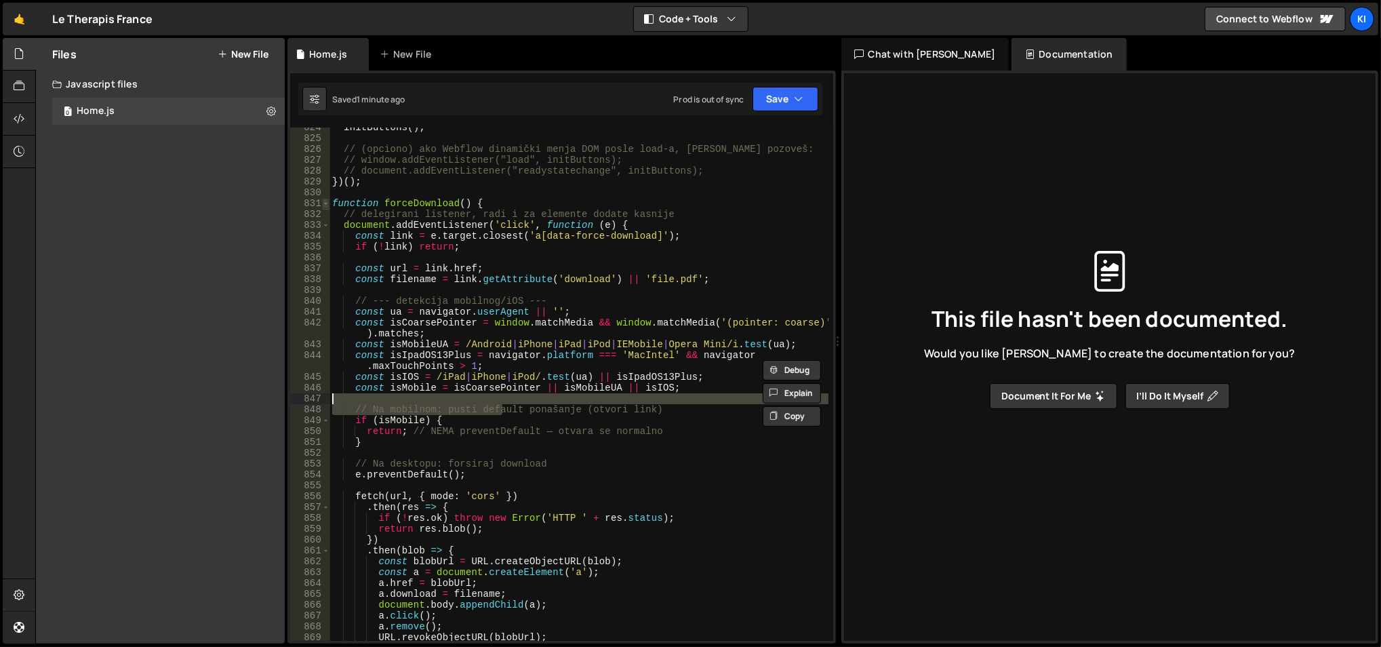
click at [326, 207] on span at bounding box center [325, 203] width 7 height 11
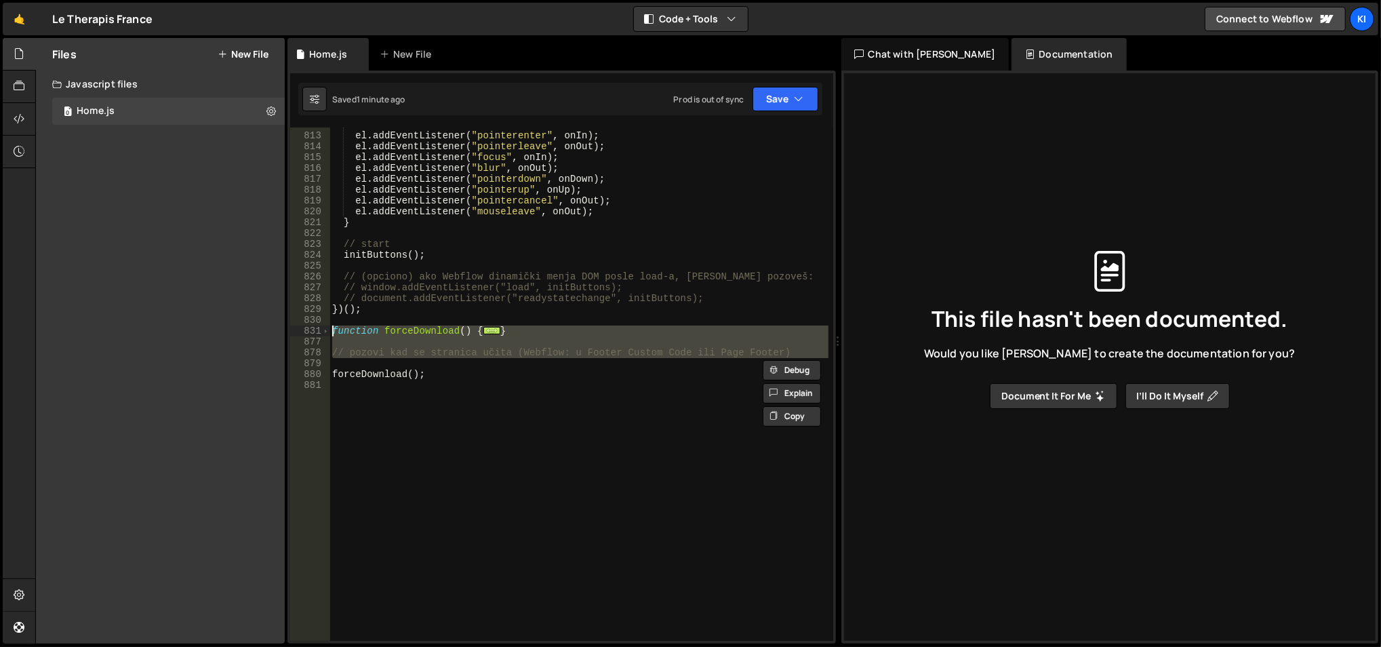
drag, startPoint x: 549, startPoint y: 363, endPoint x: 331, endPoint y: 333, distance: 220.3
click at [331, 333] on div "// eventi el . addEventListener ( "pointerenter" , onIn ) ; el . addEventListen…" at bounding box center [579, 387] width 500 height 536
type textarea "function forceDownload() { // delegirani listener, radi i za elemente dodate ka…"
paste textarea
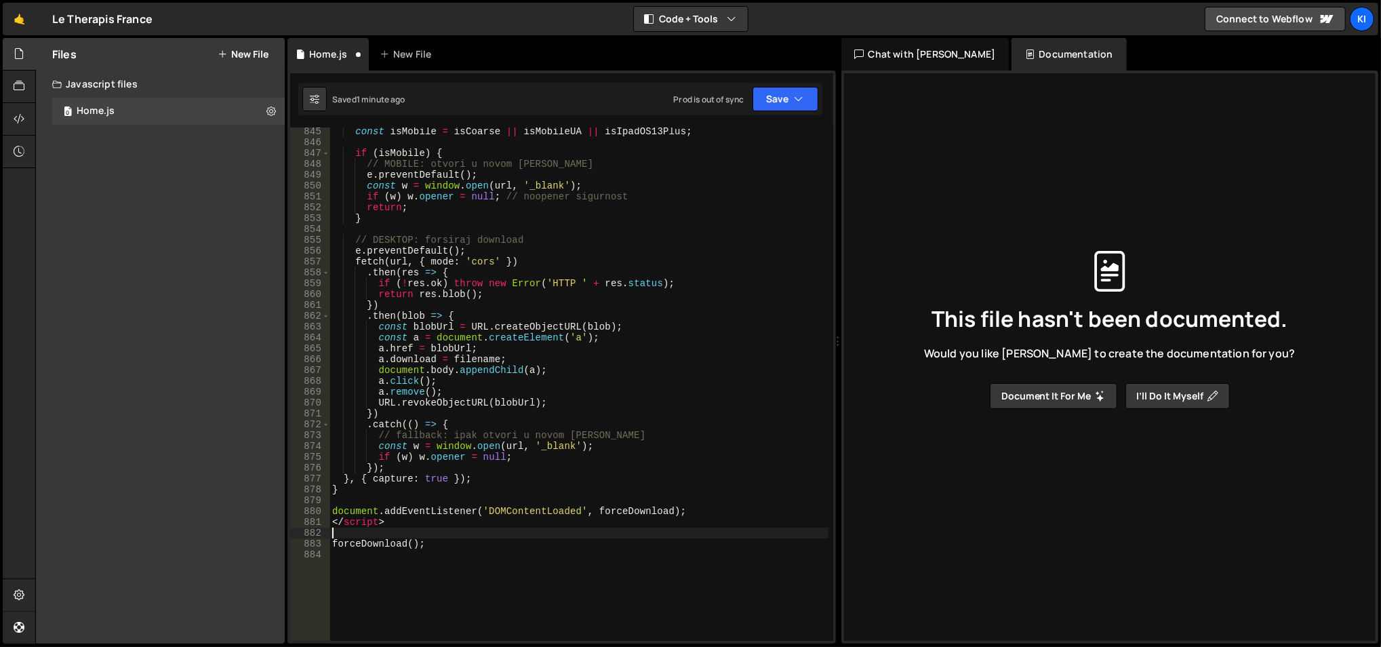
scroll to position [9230, 0]
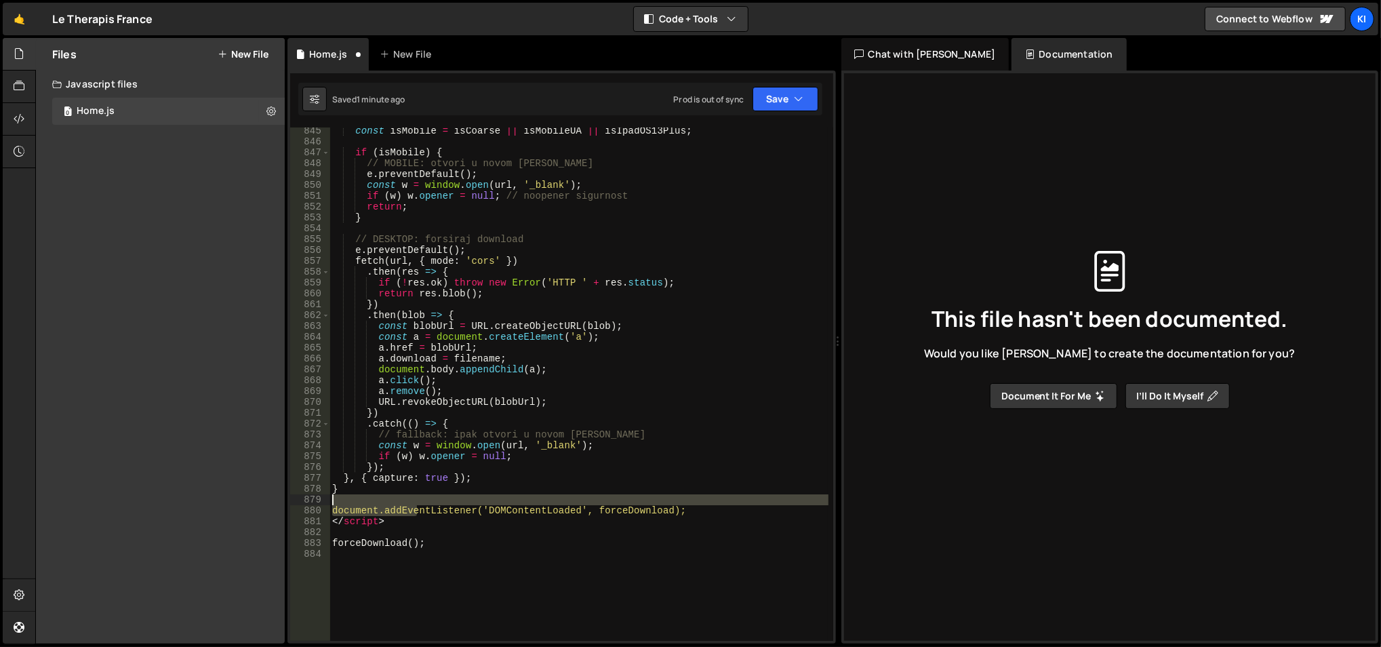
drag, startPoint x: 376, startPoint y: 512, endPoint x: 329, endPoint y: 505, distance: 47.3
click at [329, 505] on div "845 846 847 848 849 850 851 852 853 854 855 856 857 858 859 860 861 862 863 864…" at bounding box center [561, 383] width 543 height 513
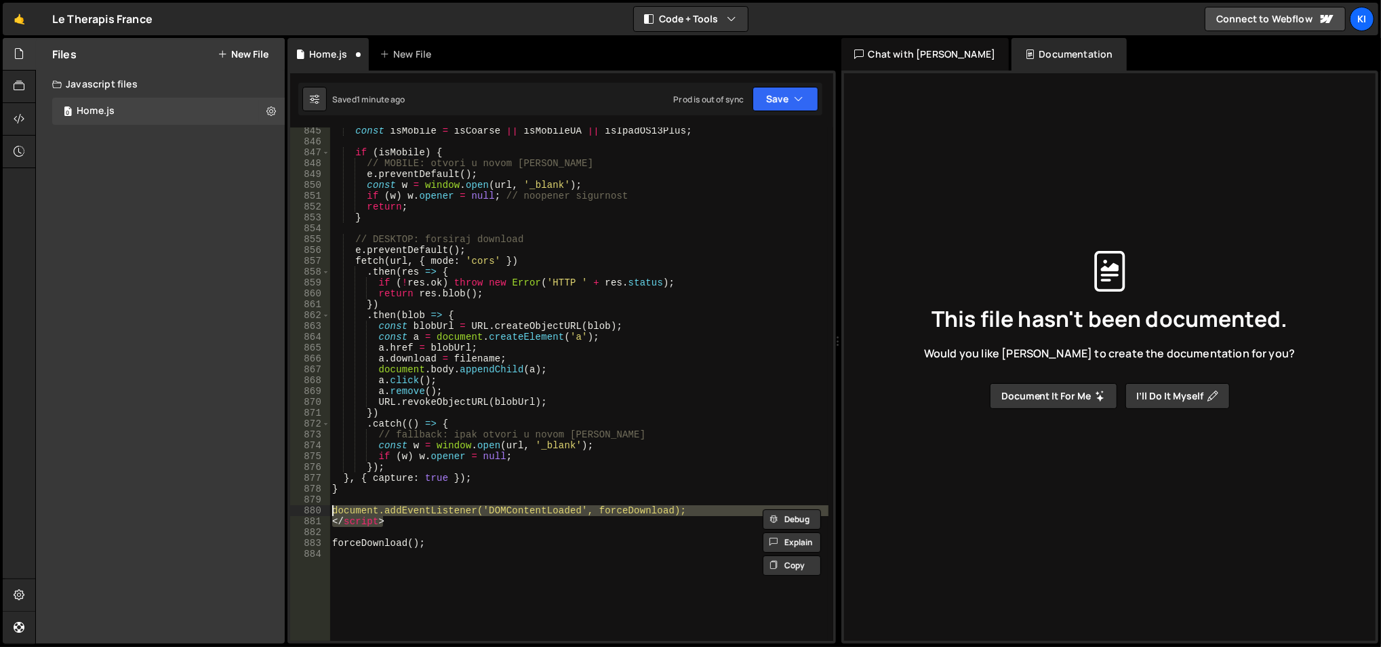
drag, startPoint x: 392, startPoint y: 519, endPoint x: 325, endPoint y: 505, distance: 67.8
click at [325, 505] on div "document.addEventListener('DOMContentLoaded', forceDownload); 845 846 847 848 8…" at bounding box center [561, 383] width 543 height 513
type textarea "document.addEventListener('DOMContentLoaded', forceDownload); </script>"
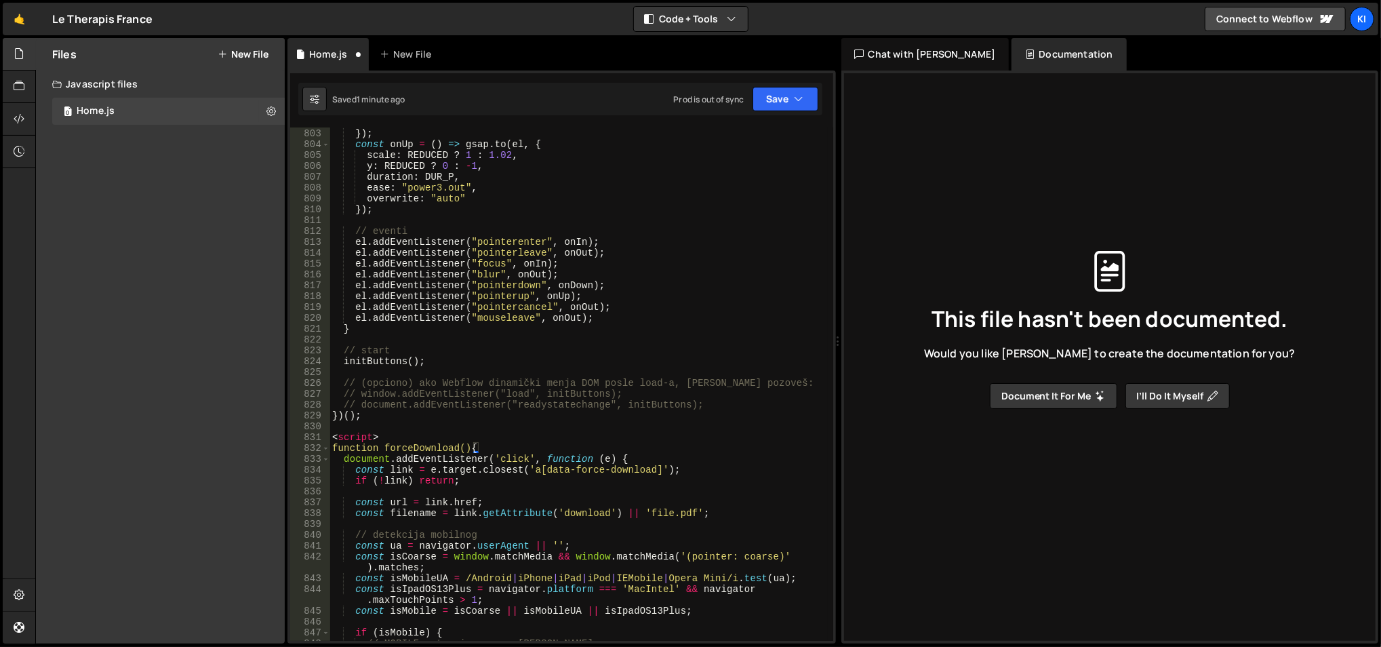
scroll to position [8750, 0]
click at [350, 441] on div "overwrite : "auto" }) ; const onUp = ( ) => gsap . to ( el , { scale : REDUCED …" at bounding box center [579, 385] width 500 height 536
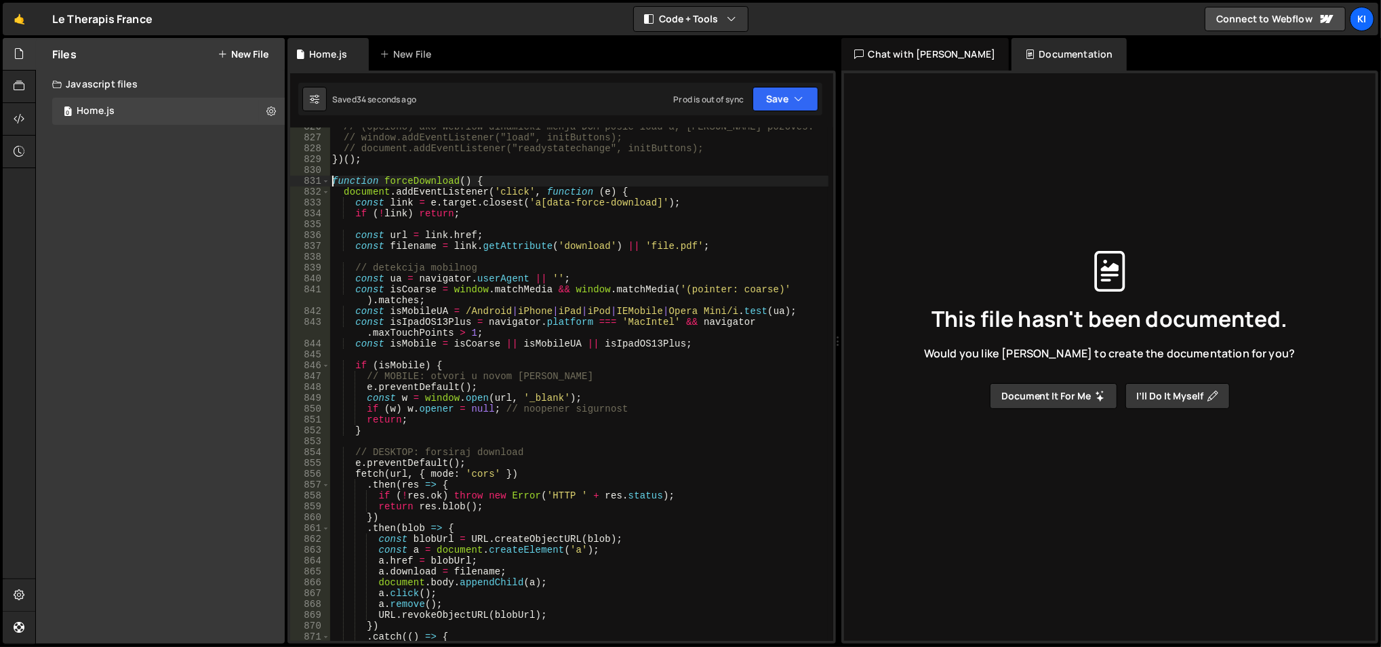
scroll to position [9007, 0]
click at [478, 378] on div "// (opciono) ako Webflow dinamički menja DOM posle load-a, [PERSON_NAME] pozove…" at bounding box center [579, 389] width 500 height 536
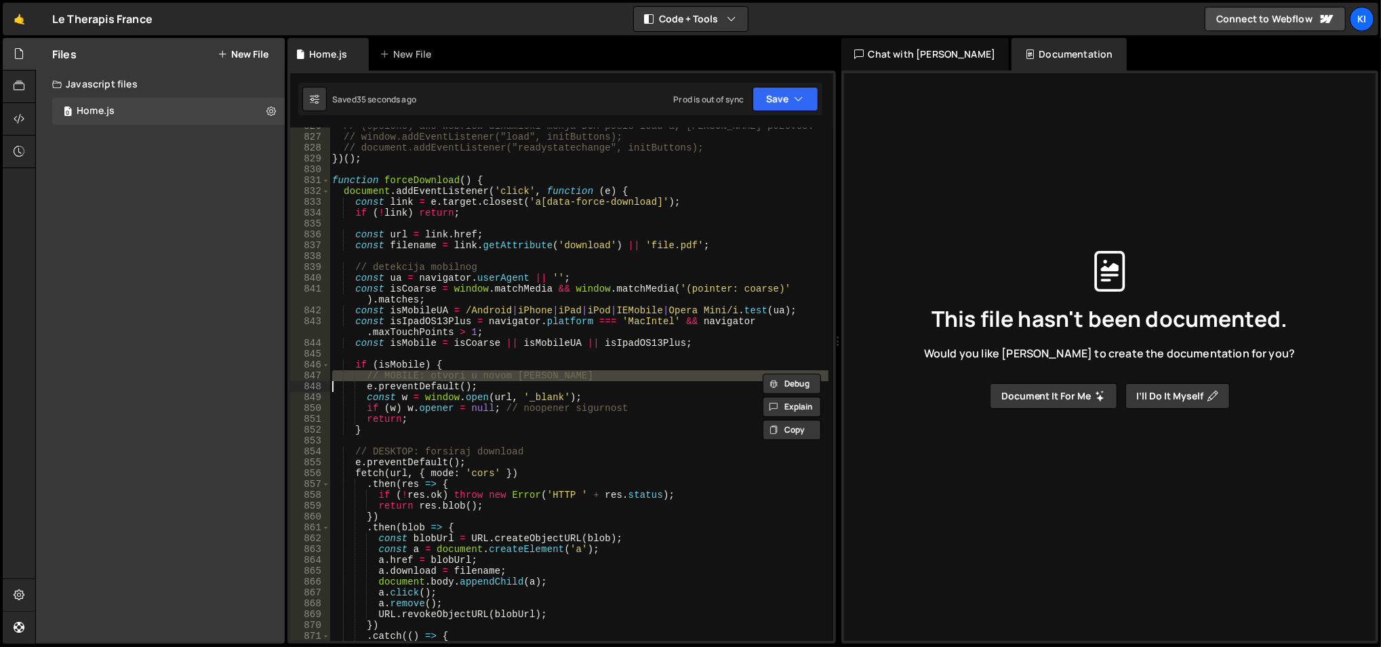
click at [478, 378] on div "// (opciono) ako Webflow dinamički menja DOM posle load-a, [PERSON_NAME] pozove…" at bounding box center [578, 383] width 498 height 513
click at [478, 378] on div "// (opciono) ako Webflow dinamički menja DOM posle load-a, [PERSON_NAME] pozove…" at bounding box center [579, 389] width 500 height 536
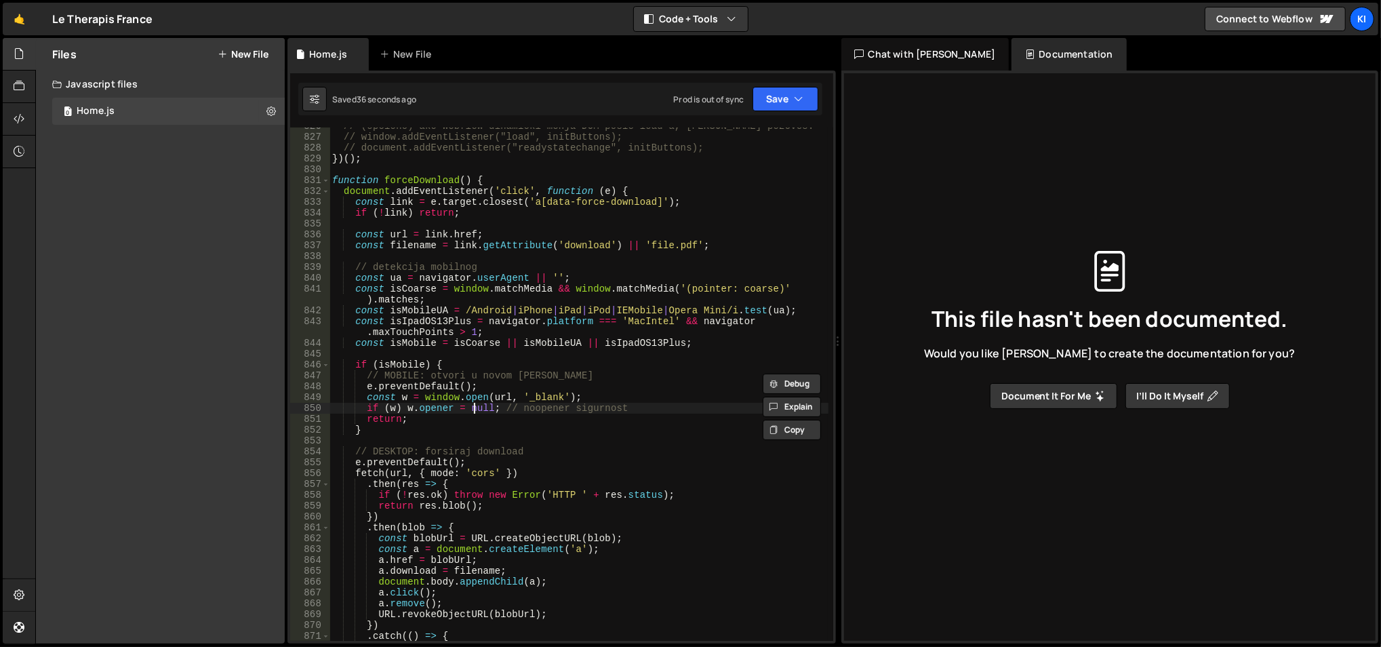
click at [474, 403] on div "// (opciono) ako Webflow dinamički menja DOM posle load-a, [PERSON_NAME] pozove…" at bounding box center [579, 389] width 500 height 536
click at [472, 403] on div "// (opciono) ako Webflow dinamički menja DOM posle load-a, [PERSON_NAME] pozove…" at bounding box center [579, 389] width 500 height 536
click at [479, 417] on div "// (opciono) ako Webflow dinamički menja DOM posle load-a, [PERSON_NAME] pozove…" at bounding box center [579, 389] width 500 height 536
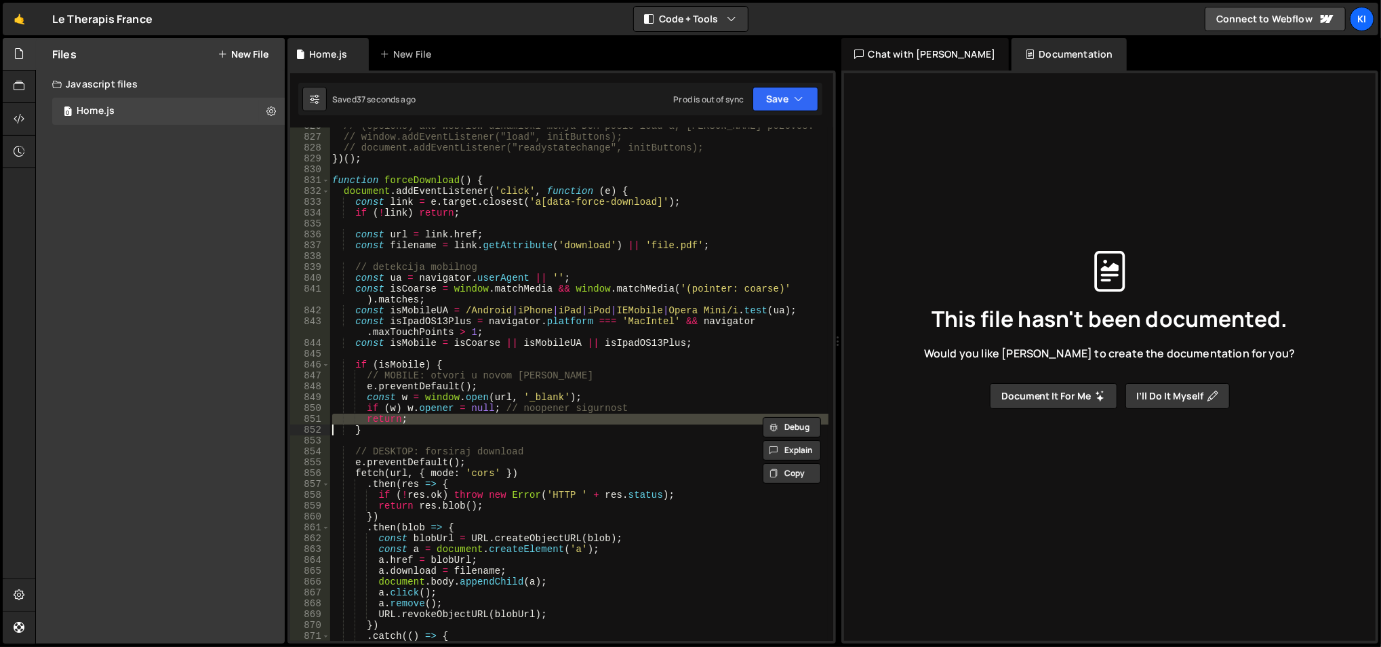
click at [479, 417] on div "// (opciono) ako Webflow dinamički menja DOM posle load-a, [PERSON_NAME] pozove…" at bounding box center [579, 389] width 500 height 536
click at [487, 423] on div "// (opciono) ako Webflow dinamički menja DOM posle load-a, [PERSON_NAME] pozove…" at bounding box center [579, 389] width 500 height 536
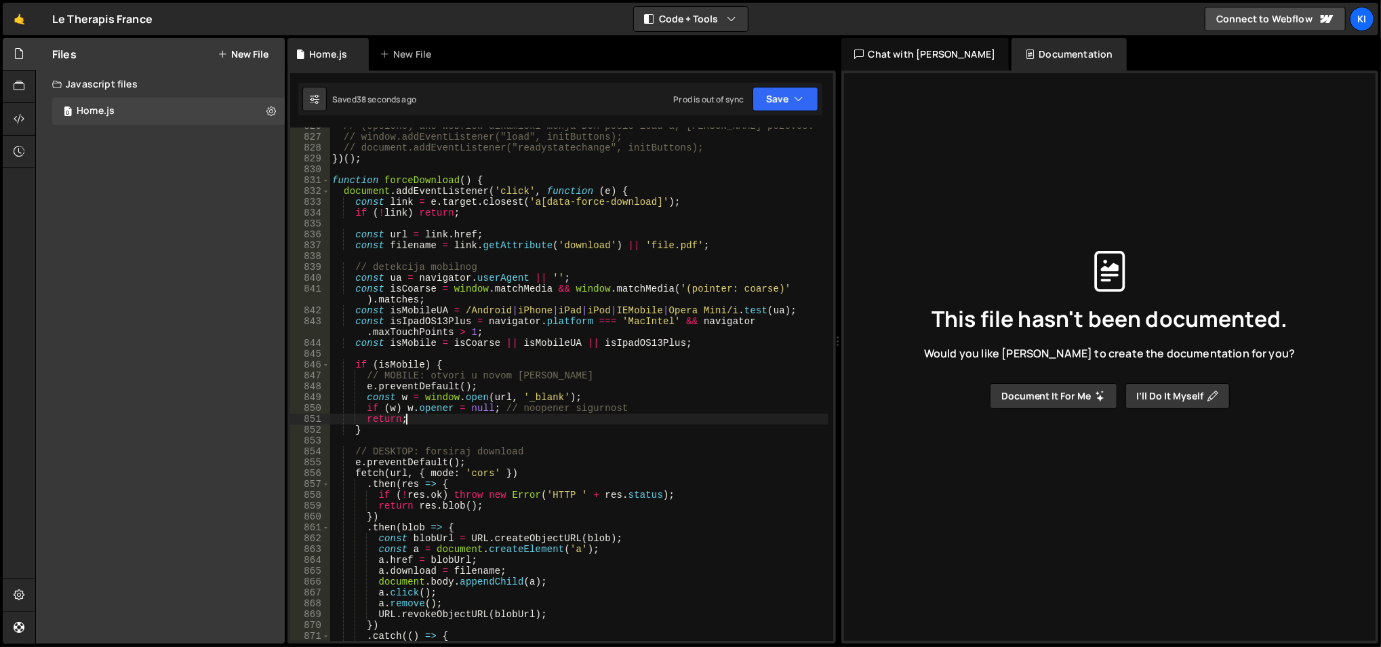
click at [487, 423] on div "// (opciono) ako Webflow dinamički menja DOM posle load-a, [PERSON_NAME] pozove…" at bounding box center [579, 389] width 500 height 536
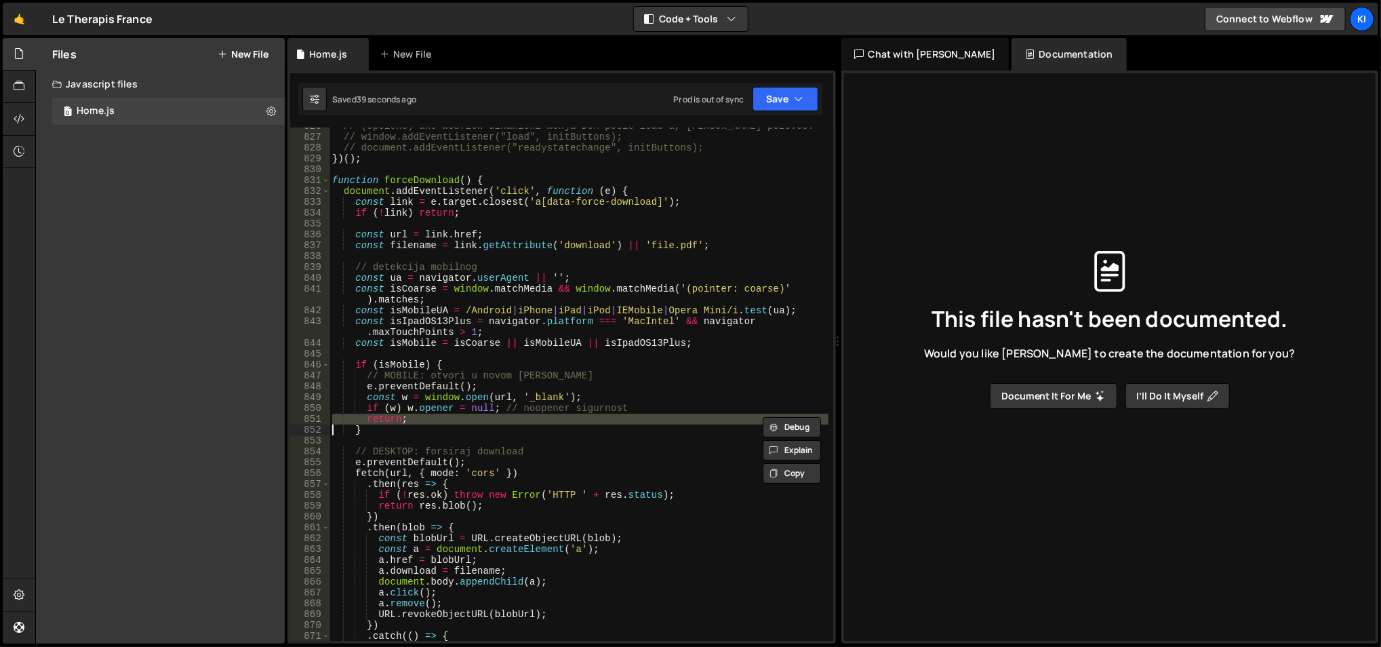
click at [487, 423] on div "// (opciono) ako Webflow dinamički menja DOM posle load-a, [PERSON_NAME] pozove…" at bounding box center [579, 389] width 500 height 536
click at [484, 416] on div "// (opciono) ako Webflow dinamički menja DOM posle load-a, [PERSON_NAME] pozove…" at bounding box center [578, 383] width 498 height 513
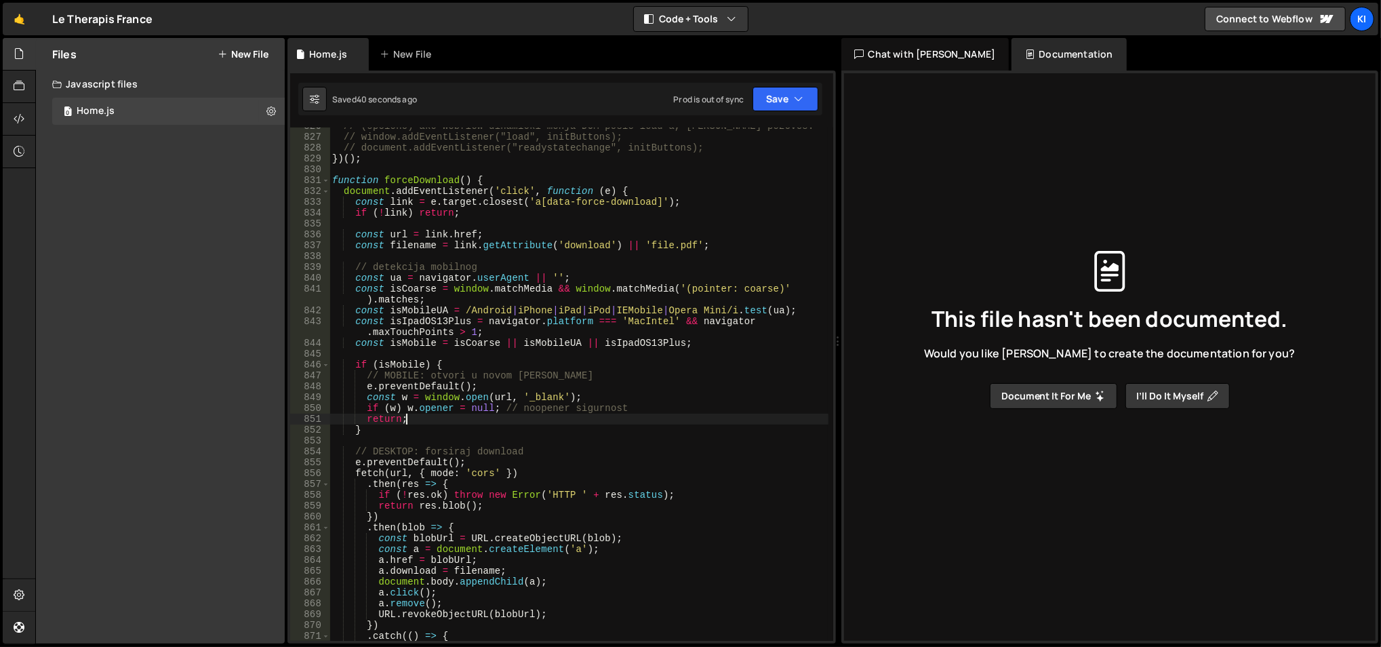
click at [389, 363] on div "// (opciono) ako Webflow dinamički menja DOM posle load-a, [PERSON_NAME] pozove…" at bounding box center [579, 389] width 500 height 536
click at [465, 343] on div "// (opciono) ako Webflow dinamički menja DOM posle load-a, [PERSON_NAME] pozove…" at bounding box center [579, 389] width 500 height 536
type textarea "const isMobile = isCoarse || isMobileUA || isIpadOS13Plus;"
click at [465, 343] on div "// (opciono) ako Webflow dinamički menja DOM posle load-a, [PERSON_NAME] pozove…" at bounding box center [579, 389] width 500 height 536
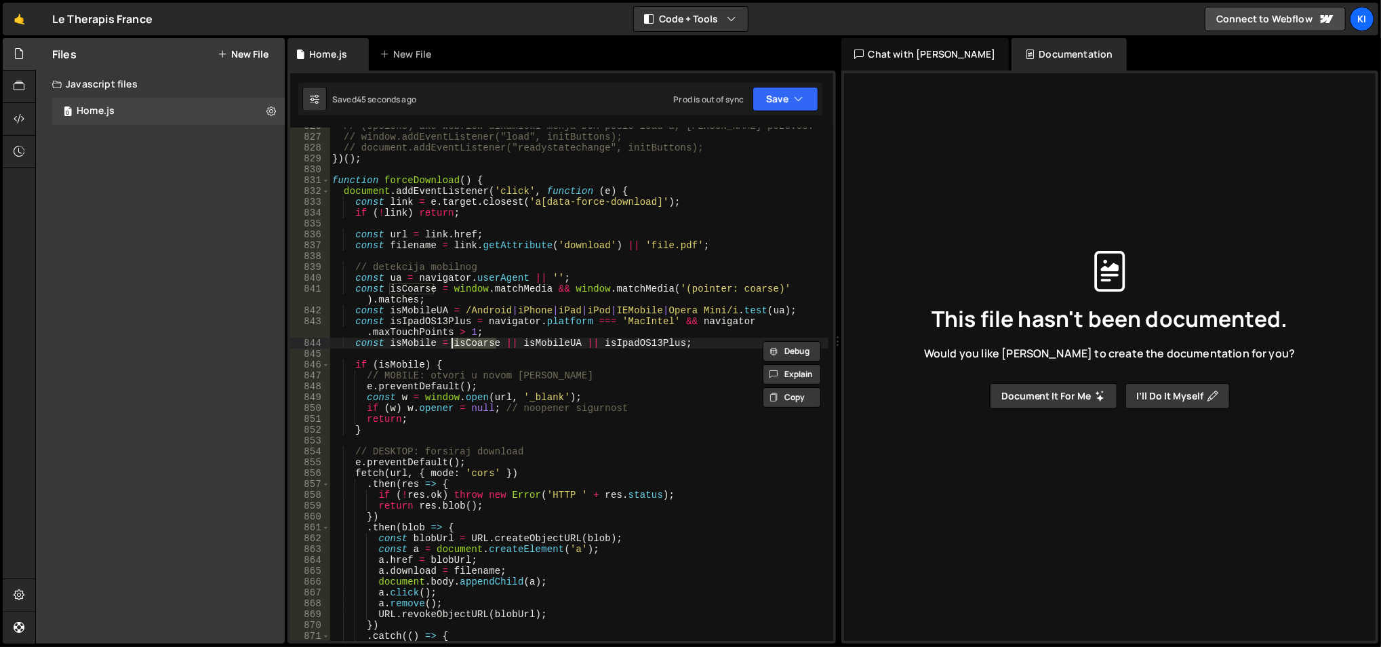
click at [529, 344] on div "// (opciono) ako Webflow dinamički menja DOM posle load-a, [PERSON_NAME] pozove…" at bounding box center [579, 389] width 500 height 536
click at [605, 342] on div "// (opciono) ako Webflow dinamički menja DOM posle load-a, [PERSON_NAME] pozove…" at bounding box center [579, 389] width 500 height 536
click at [591, 352] on div "// (opciono) ako Webflow dinamički menja DOM posle load-a, [PERSON_NAME] pozove…" at bounding box center [579, 389] width 500 height 536
